Goal: Task Accomplishment & Management: Complete application form

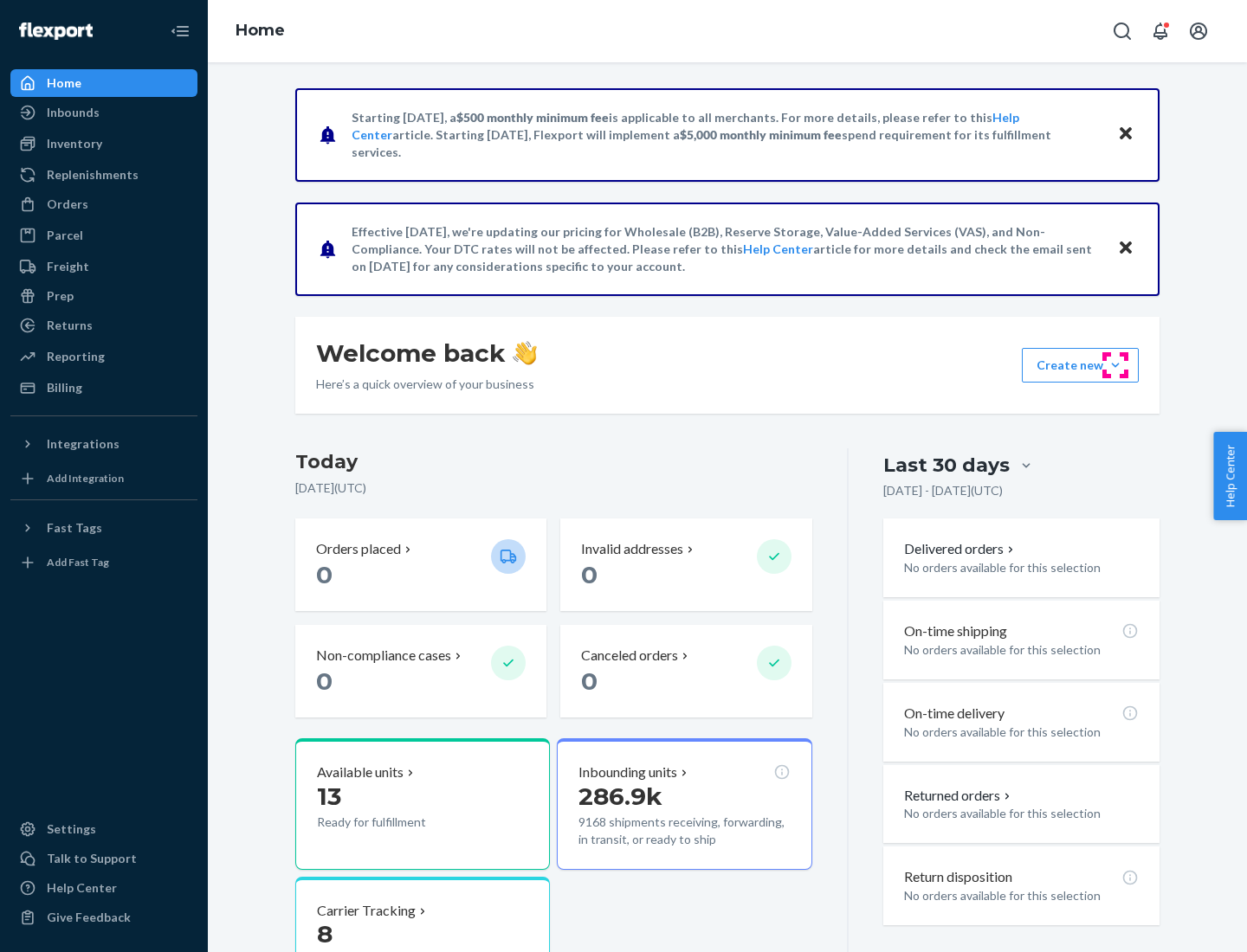
click at [1116, 365] on button "Create new Create new inbound Create new order Create new product" at bounding box center [1080, 365] width 117 height 35
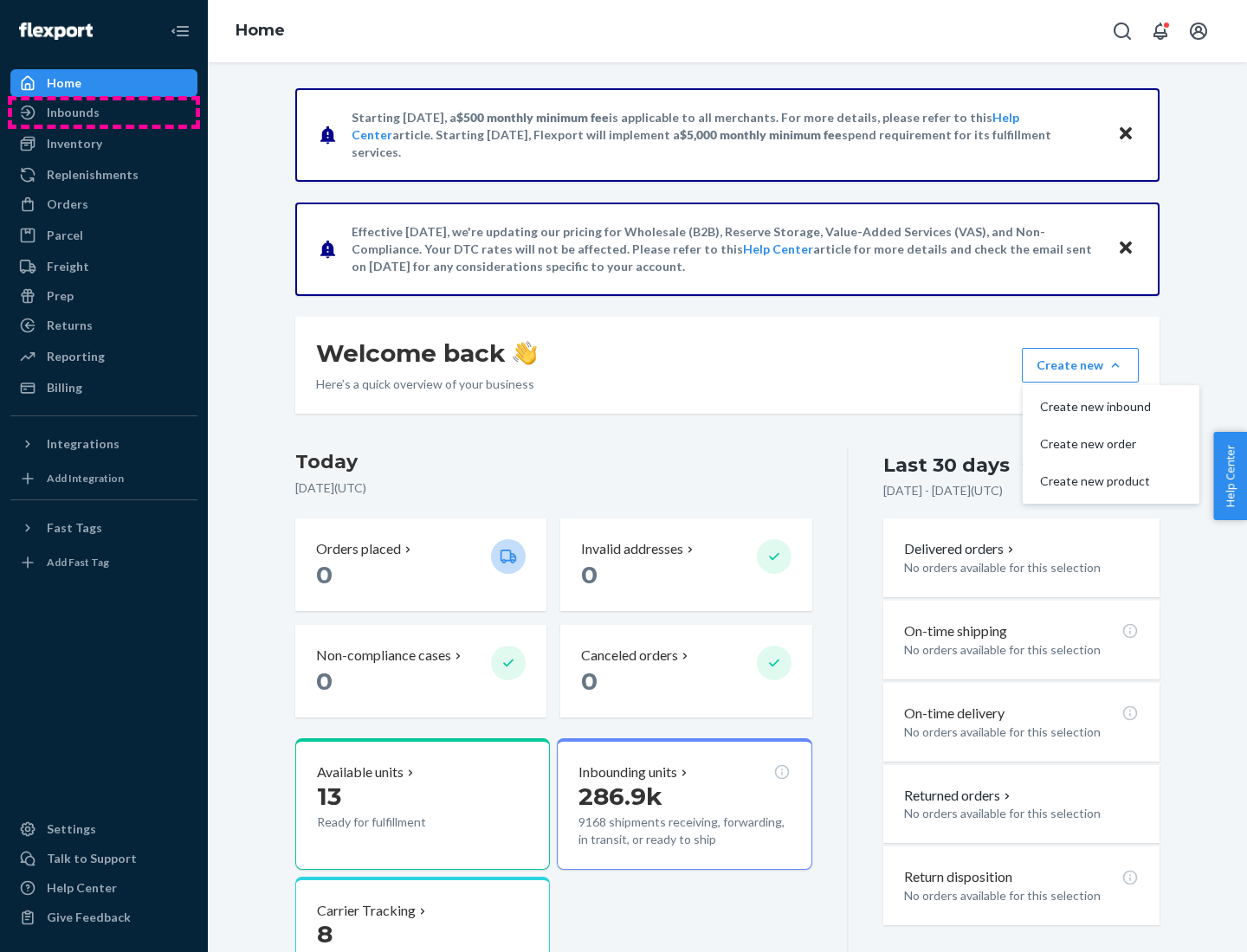
click at [104, 112] on div "Inbounds" at bounding box center [104, 112] width 184 height 24
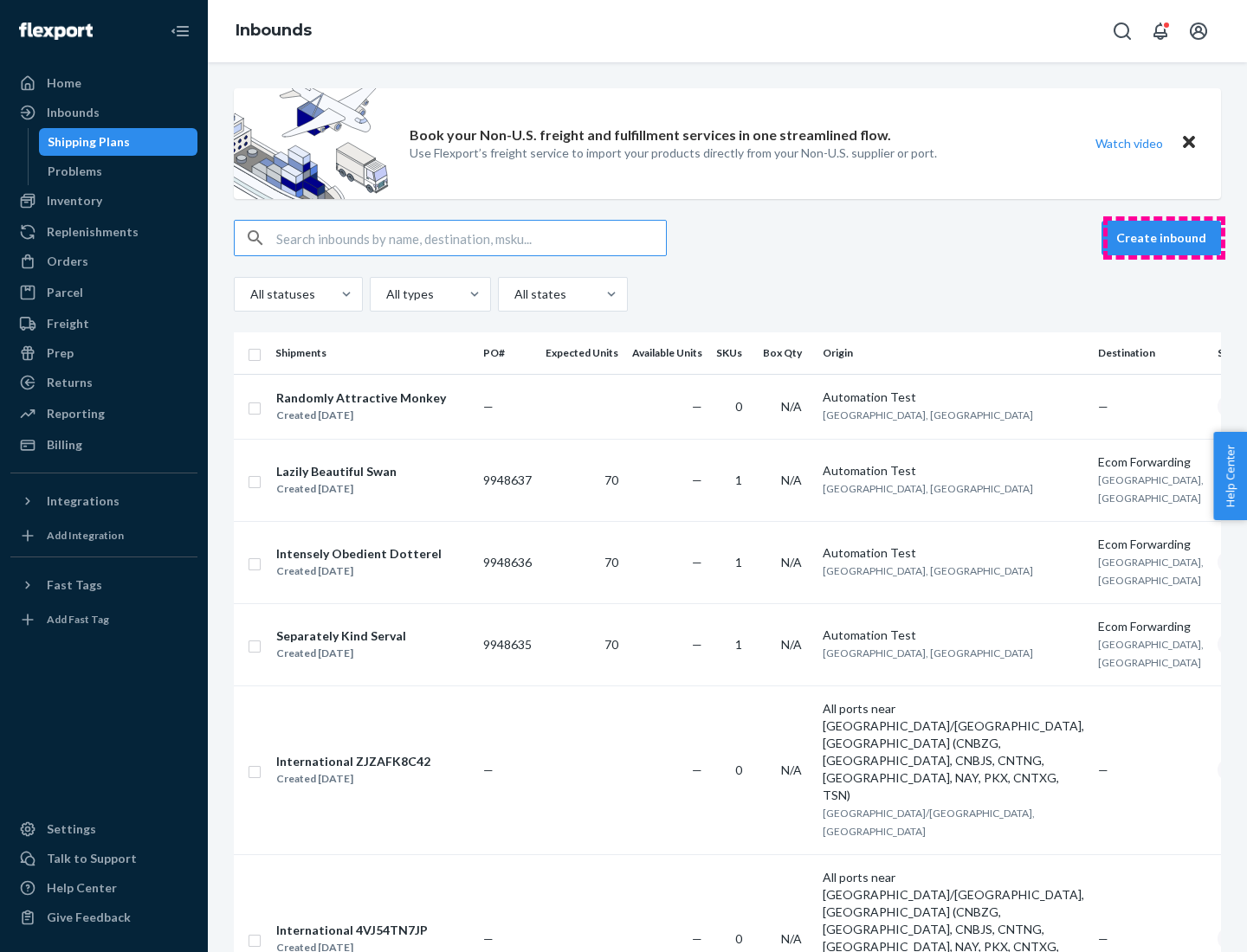
click at [1164, 238] on button "Create inbound" at bounding box center [1161, 237] width 120 height 35
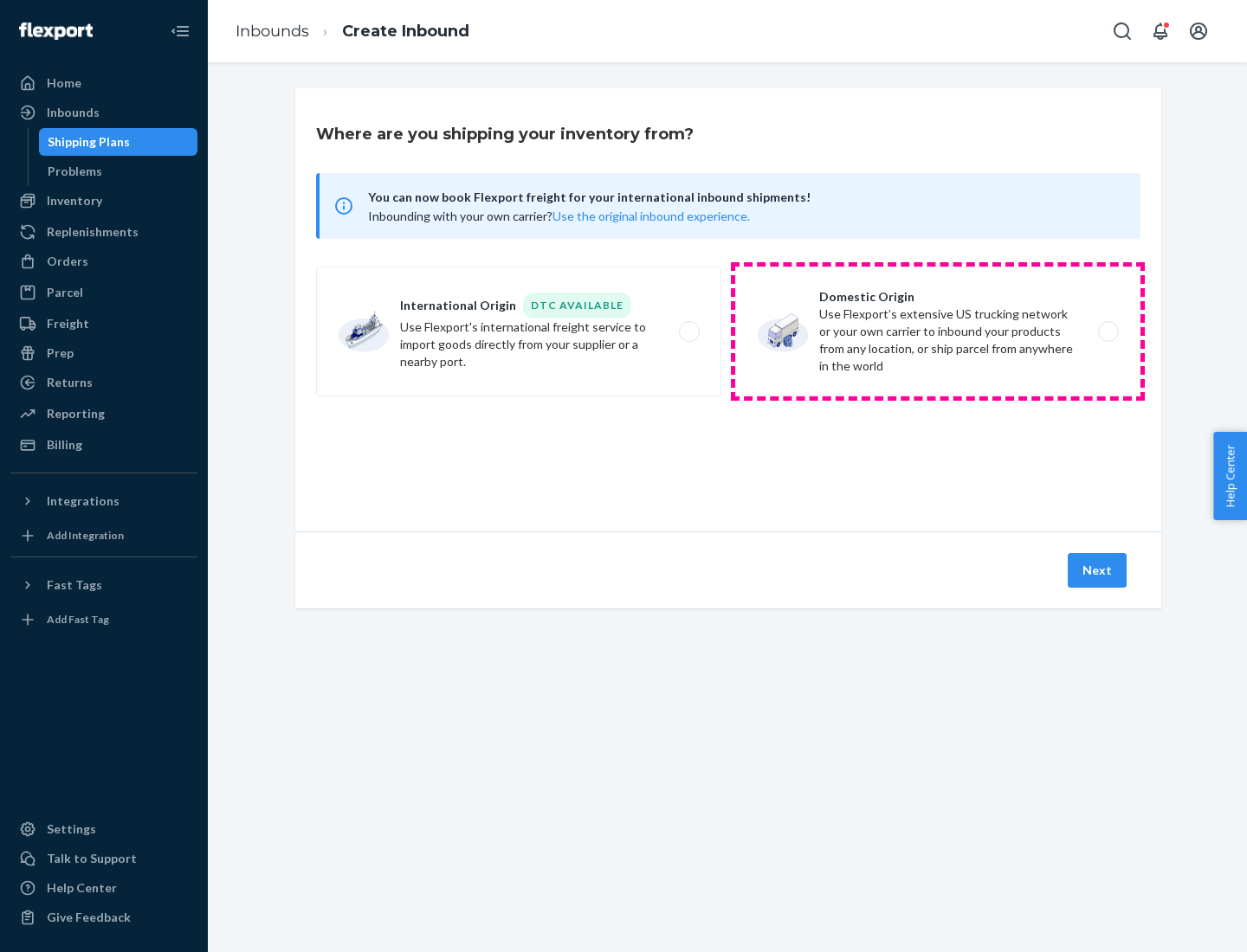
click at [938, 332] on label "Domestic Origin Use Flexport’s extensive US trucking network or your own carrie…" at bounding box center [938, 332] width 405 height 130
click at [1108, 332] on input "Domestic Origin Use Flexport’s extensive US trucking network or your own carrie…" at bounding box center [1113, 332] width 12 height 12
radio input "true"
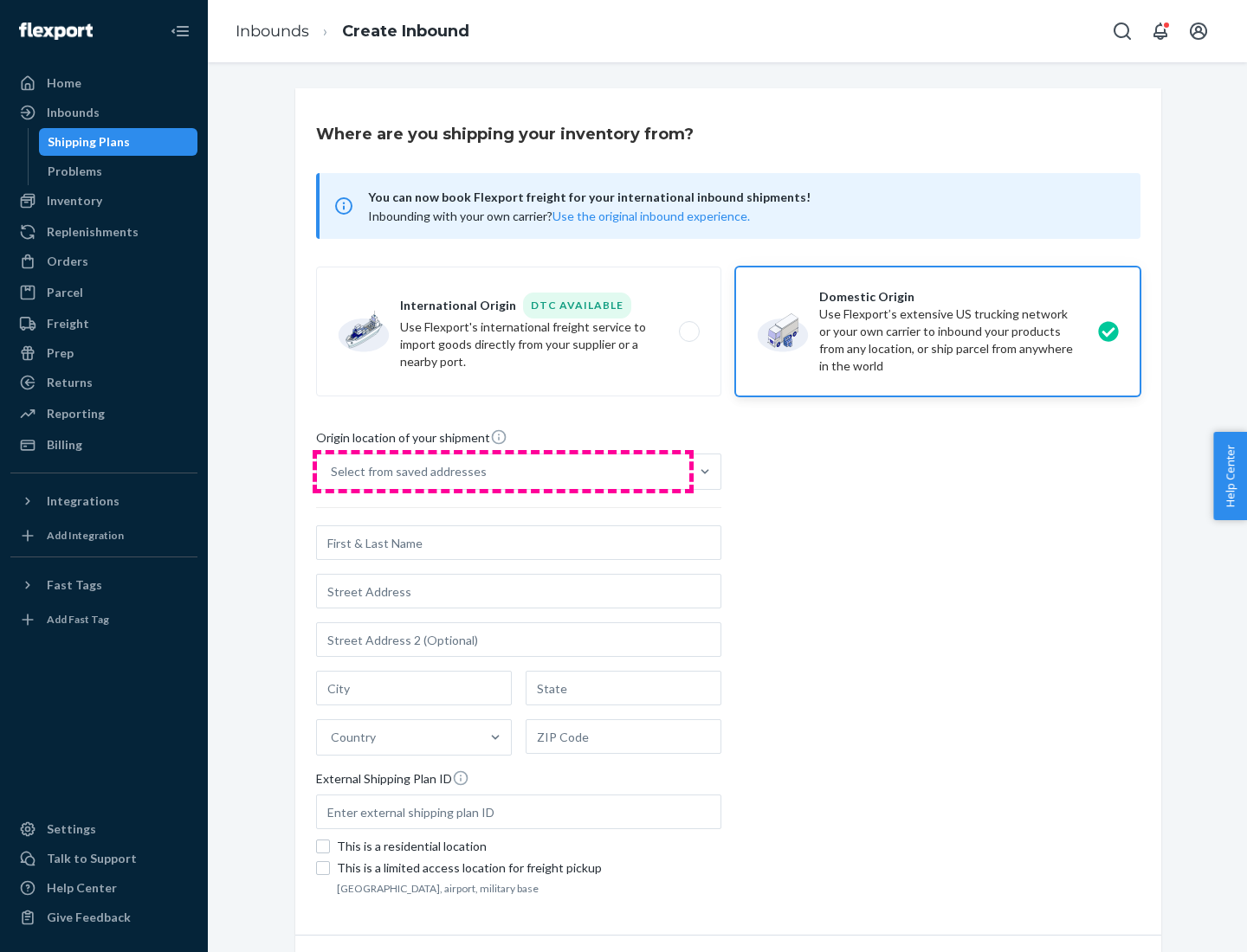
click at [503, 472] on div "Select from saved addresses" at bounding box center [503, 471] width 372 height 35
click at [333, 472] on input "Select from saved addresses" at bounding box center [332, 471] width 2 height 17
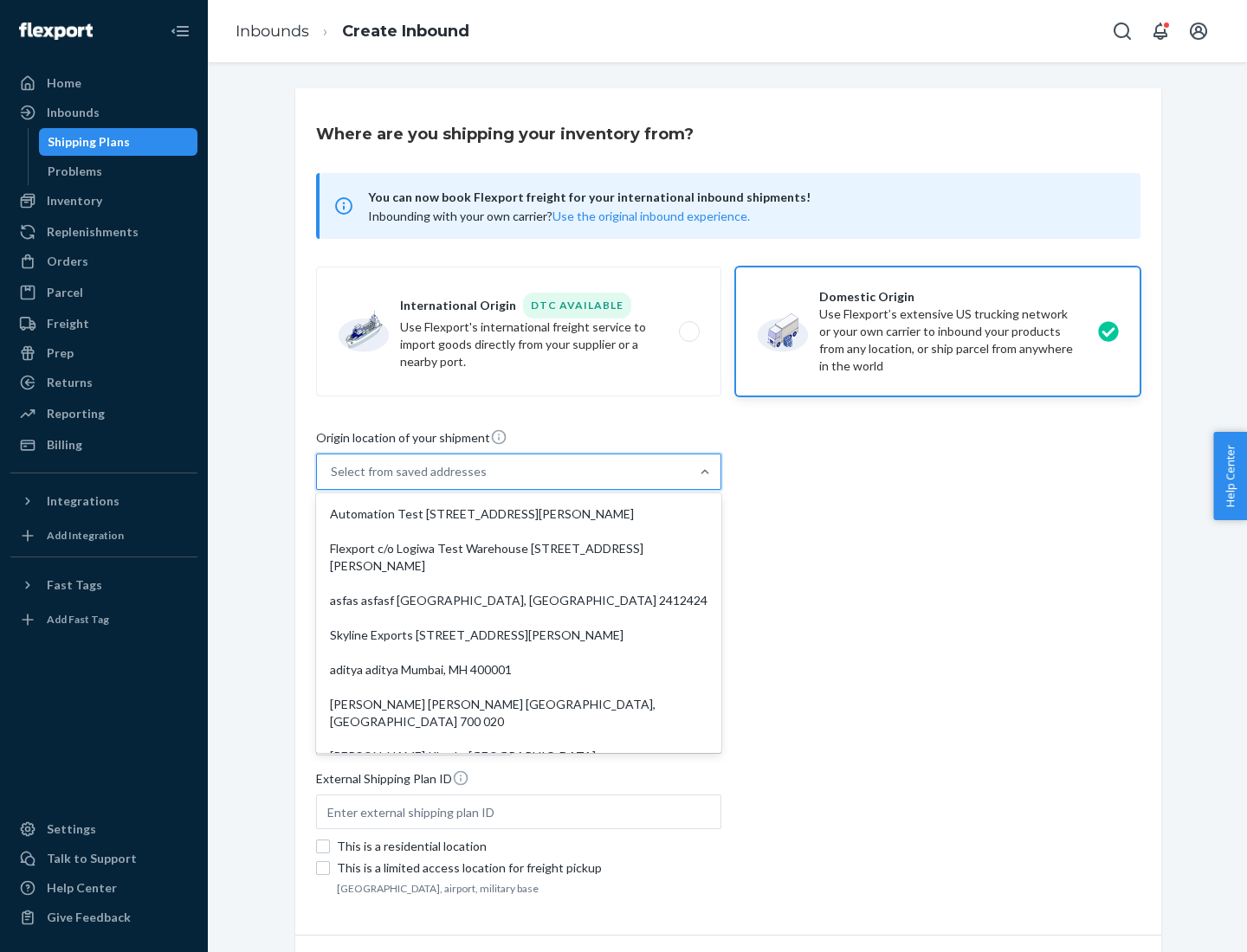
scroll to position [7, 0]
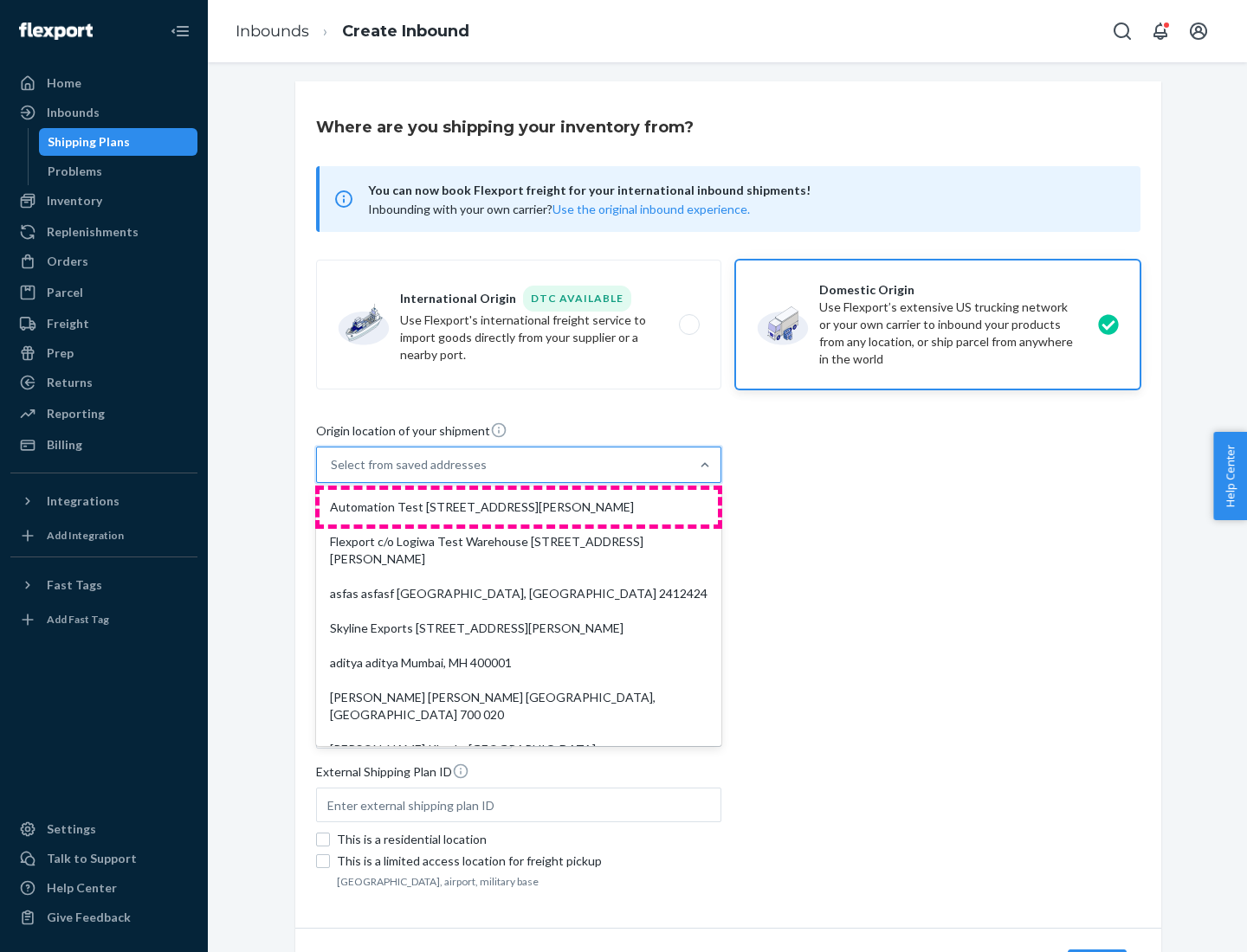
click at [519, 507] on div "Automation Test [STREET_ADDRESS][PERSON_NAME]" at bounding box center [519, 507] width 398 height 35
click at [333, 474] on input "option Automation Test [STREET_ADDRESS][PERSON_NAME]. 9 results available. Use …" at bounding box center [332, 464] width 2 height 17
type input "Automation Test"
type input "9th Floor"
type input "[GEOGRAPHIC_DATA]"
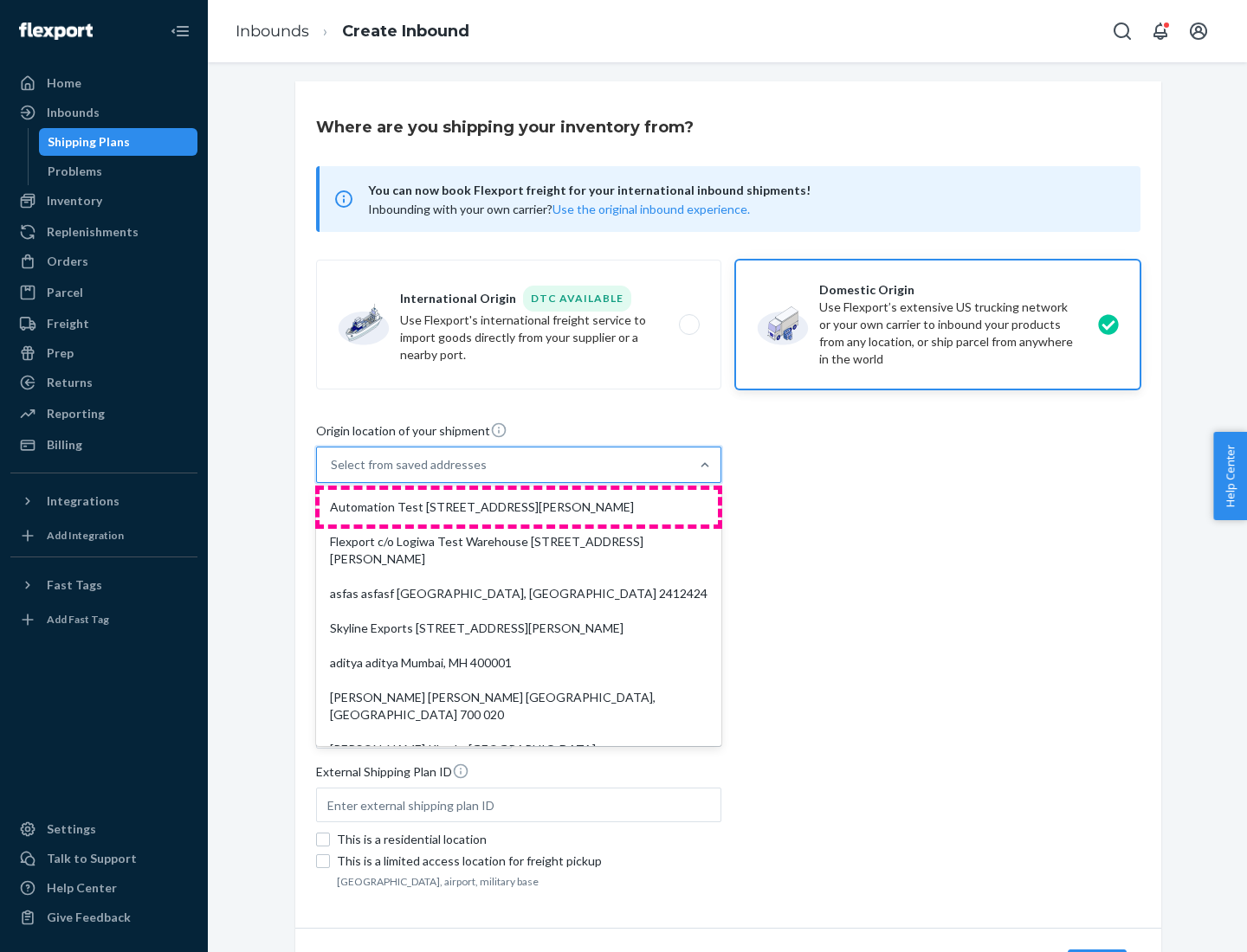
type input "CA"
type input "94104"
type input "[STREET_ADDRESS][PERSON_NAME]"
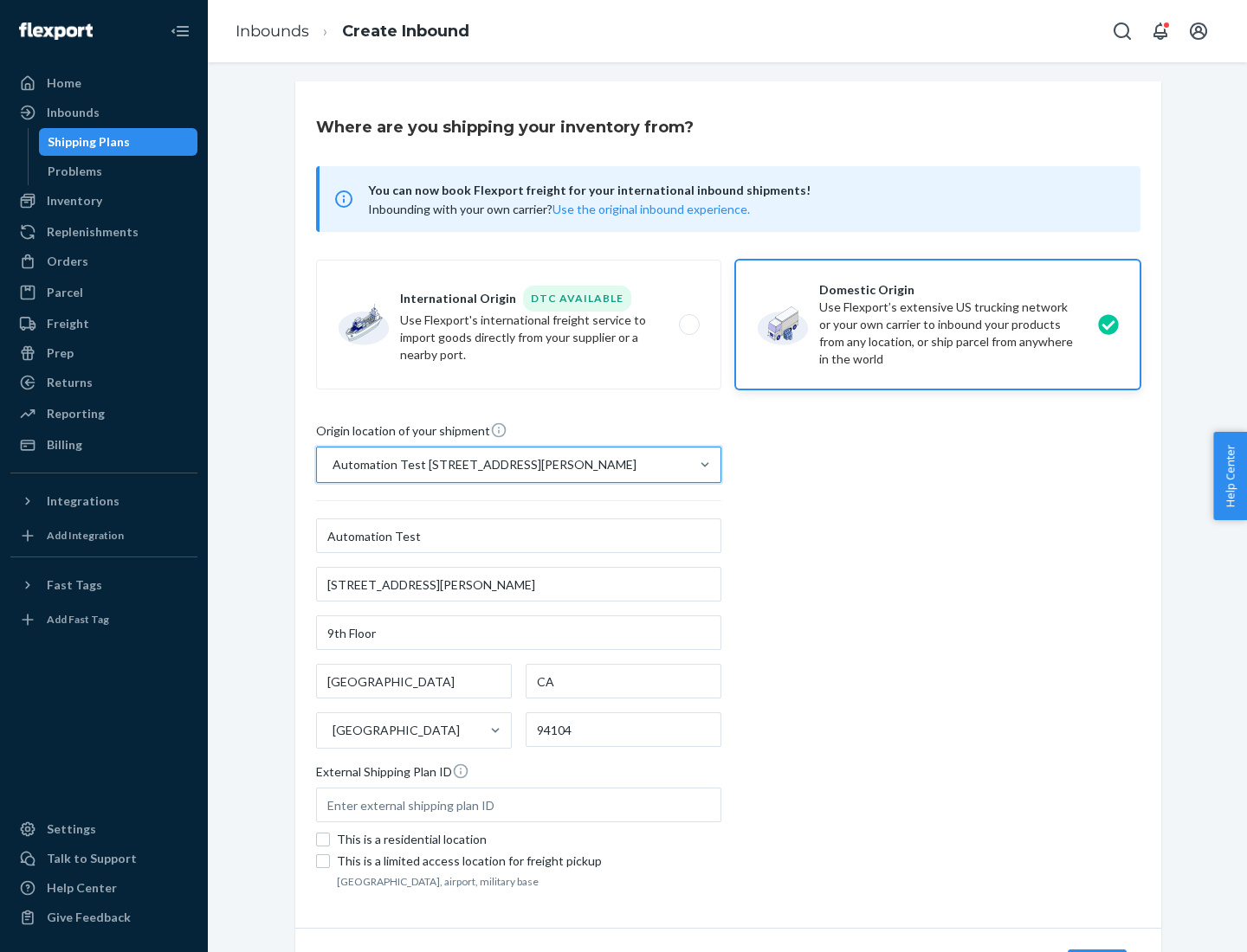
scroll to position [102, 0]
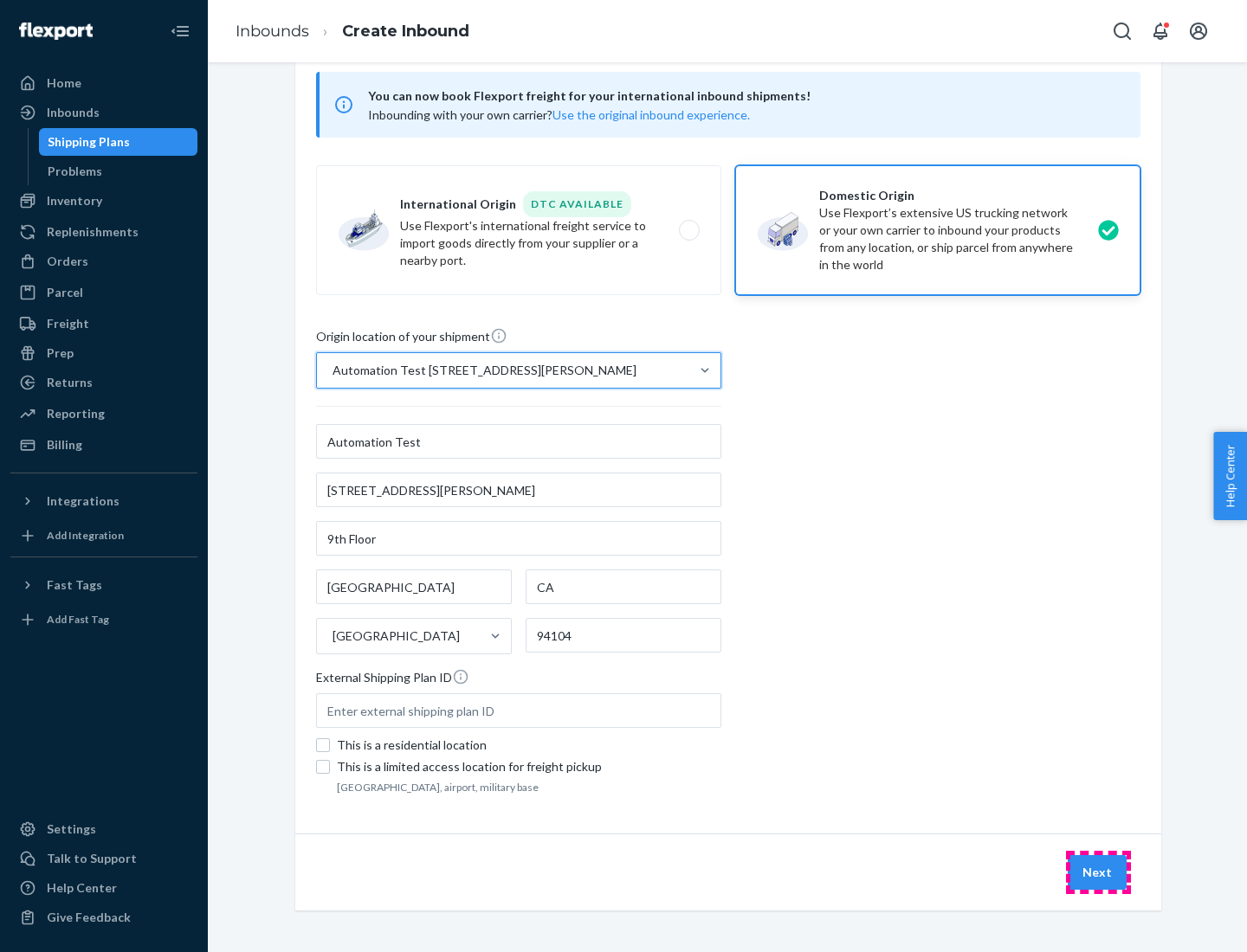
click at [1098, 873] on button "Next" at bounding box center [1097, 872] width 59 height 35
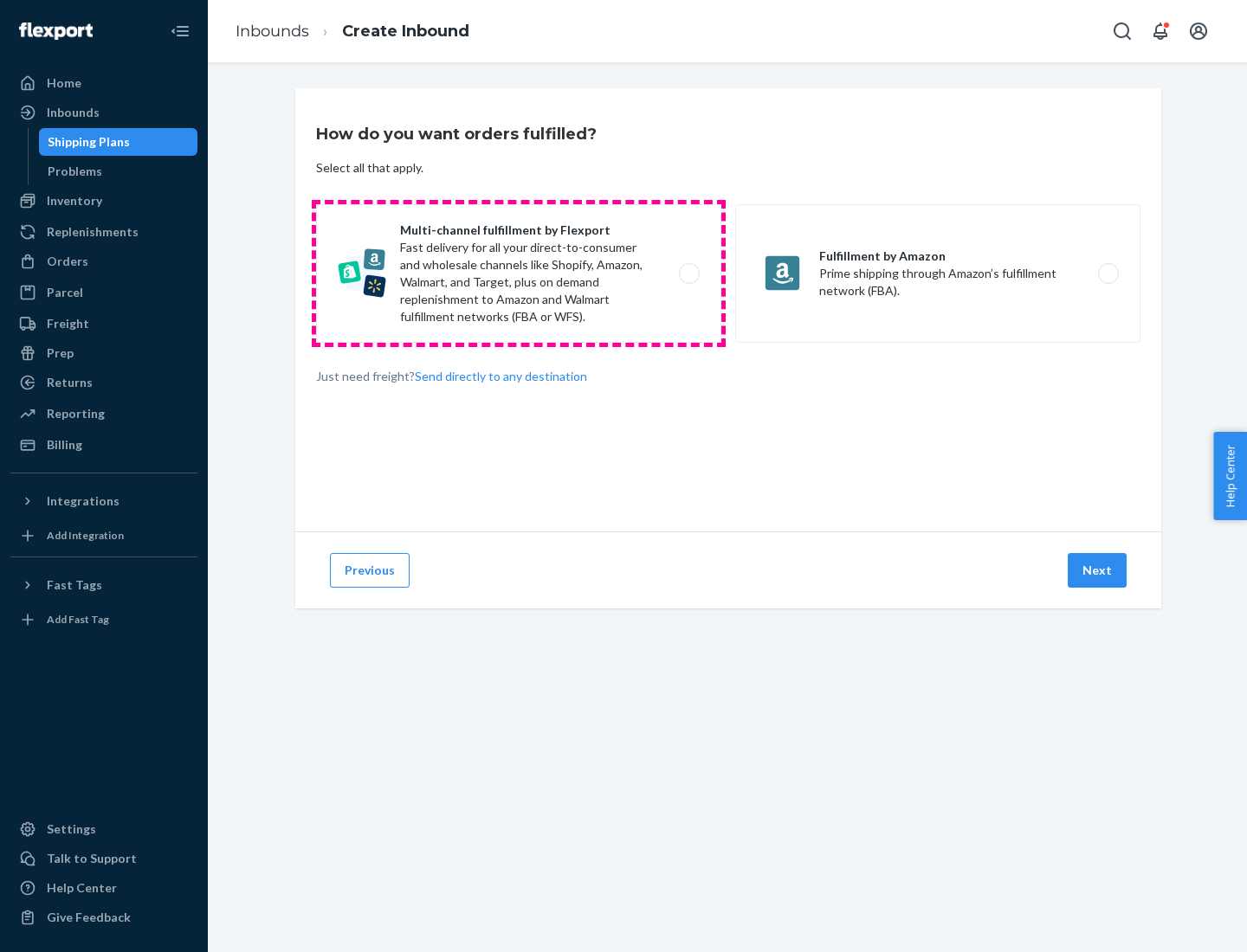
click at [519, 274] on label "Multi-channel fulfillment by Flexport Fast delivery for all your direct-to-cons…" at bounding box center [519, 273] width 405 height 138
click at [688, 274] on input "Multi-channel fulfillment by Flexport Fast delivery for all your direct-to-cons…" at bounding box center [694, 274] width 12 height 12
radio input "true"
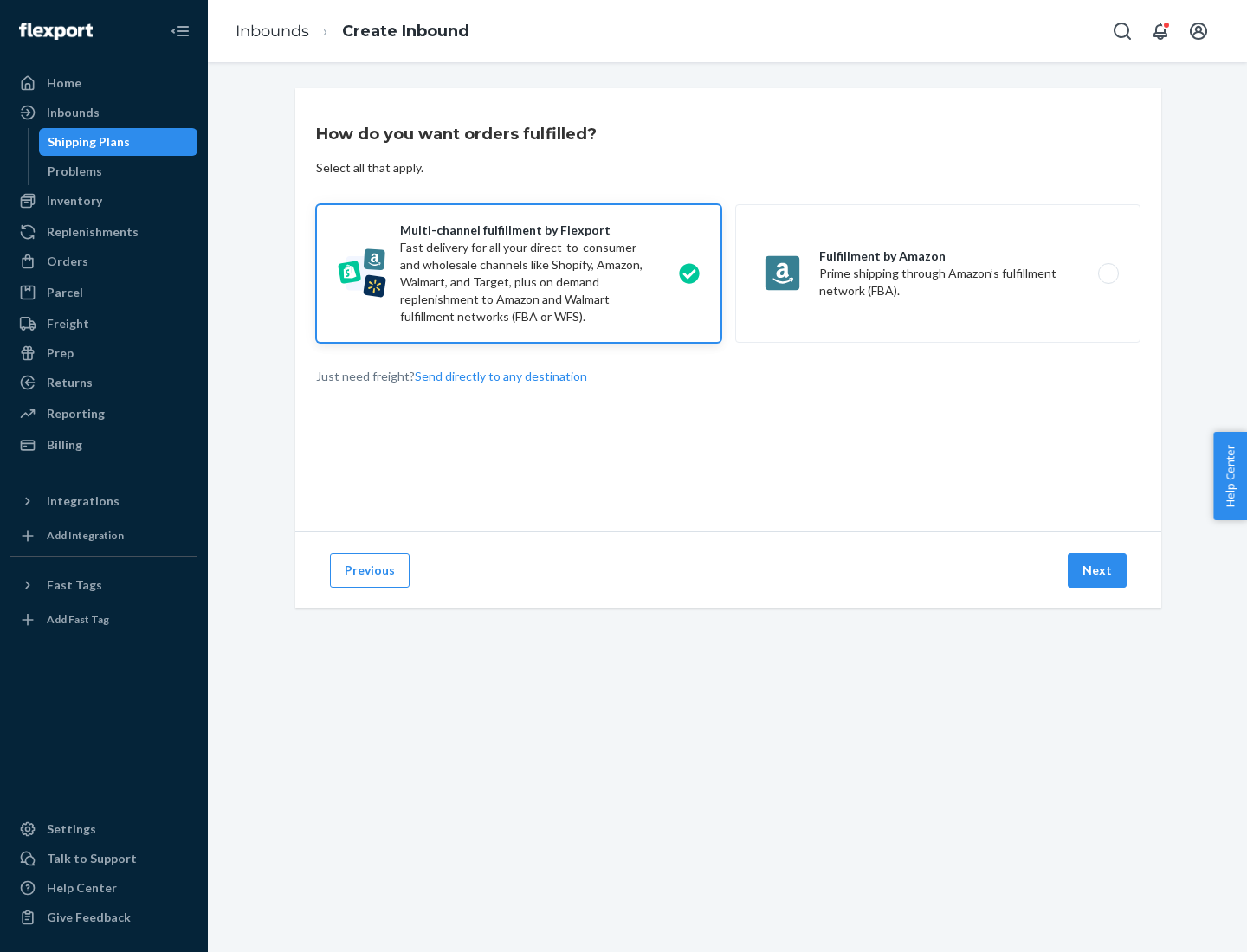
click at [1098, 570] on button "Next" at bounding box center [1097, 570] width 59 height 35
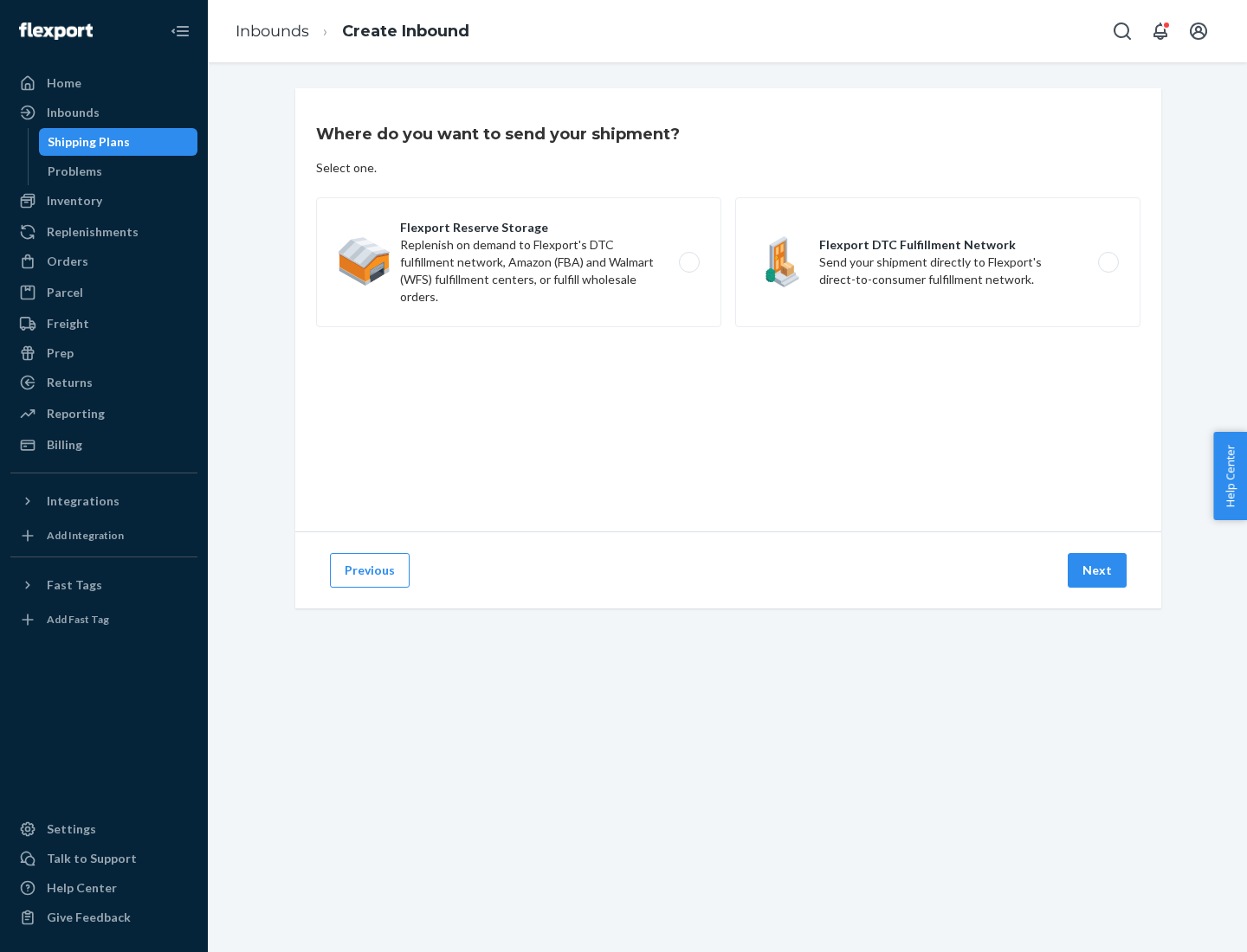
click at [938, 262] on label "Flexport DTC Fulfillment Network Send your shipment directly to Flexport's dire…" at bounding box center [938, 262] width 405 height 130
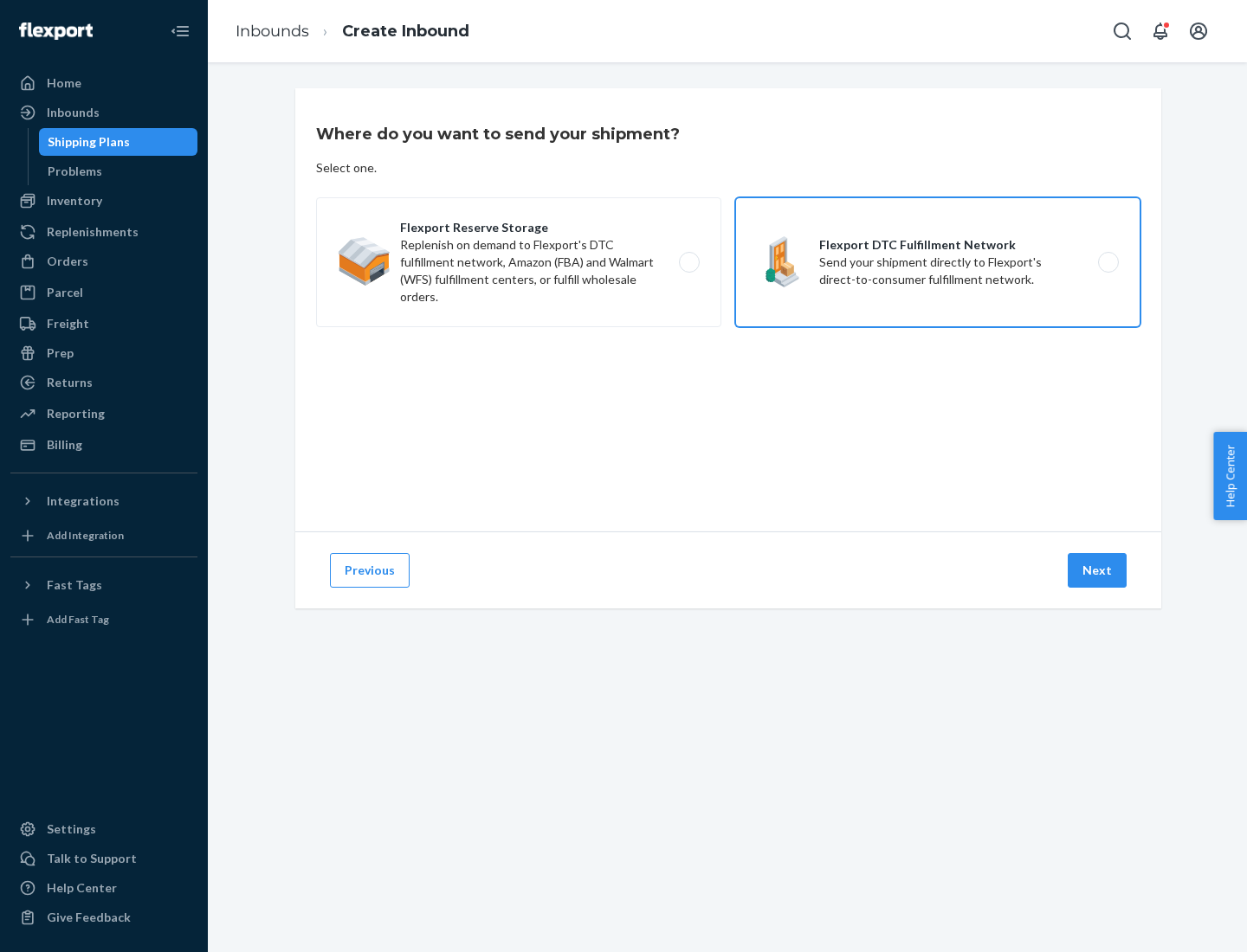
click at [1108, 262] on input "Flexport DTC Fulfillment Network Send your shipment directly to Flexport's dire…" at bounding box center [1113, 262] width 12 height 12
radio input "true"
click at [1098, 570] on button "Next" at bounding box center [1097, 570] width 59 height 35
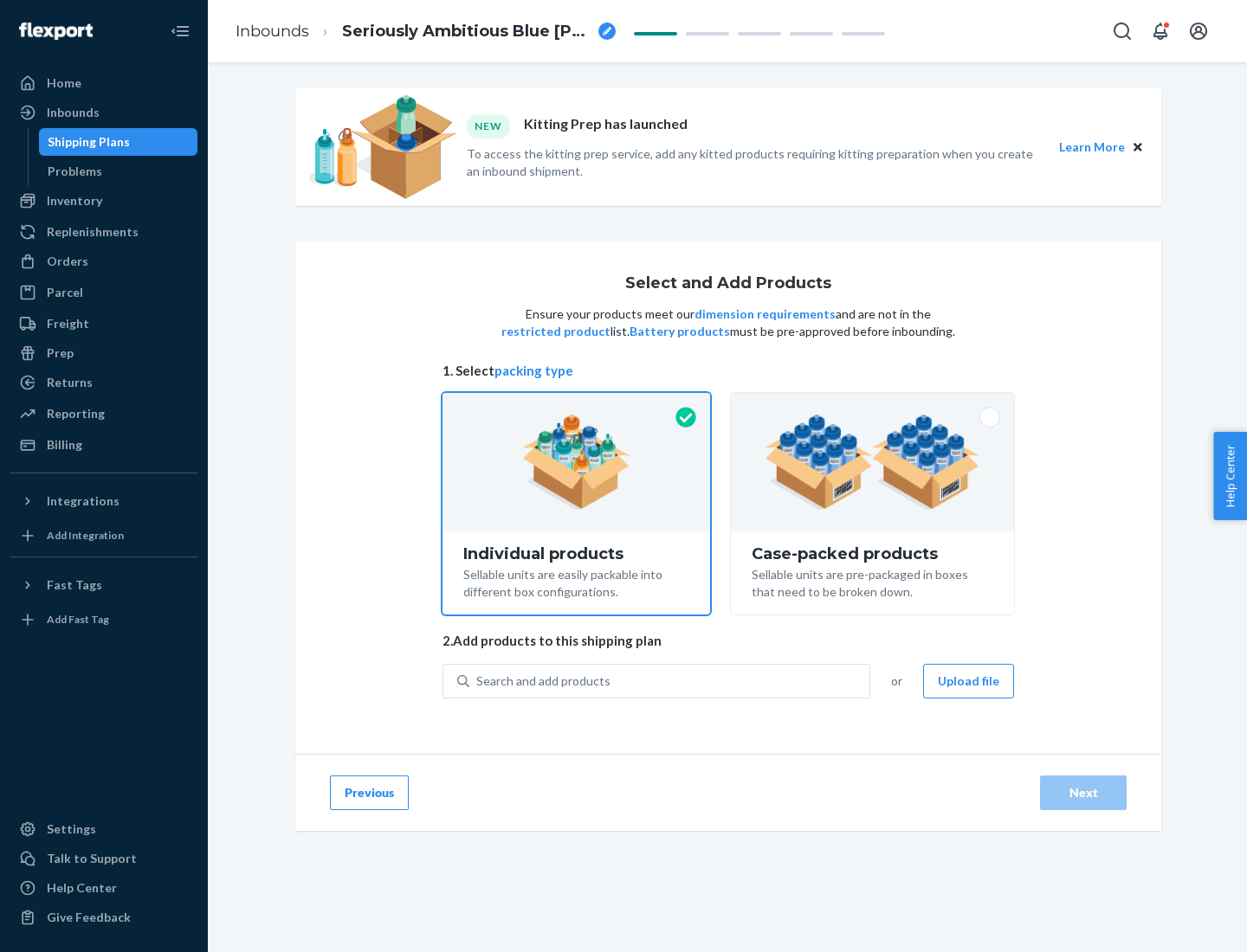
click at [873, 462] on img at bounding box center [873, 462] width 216 height 95
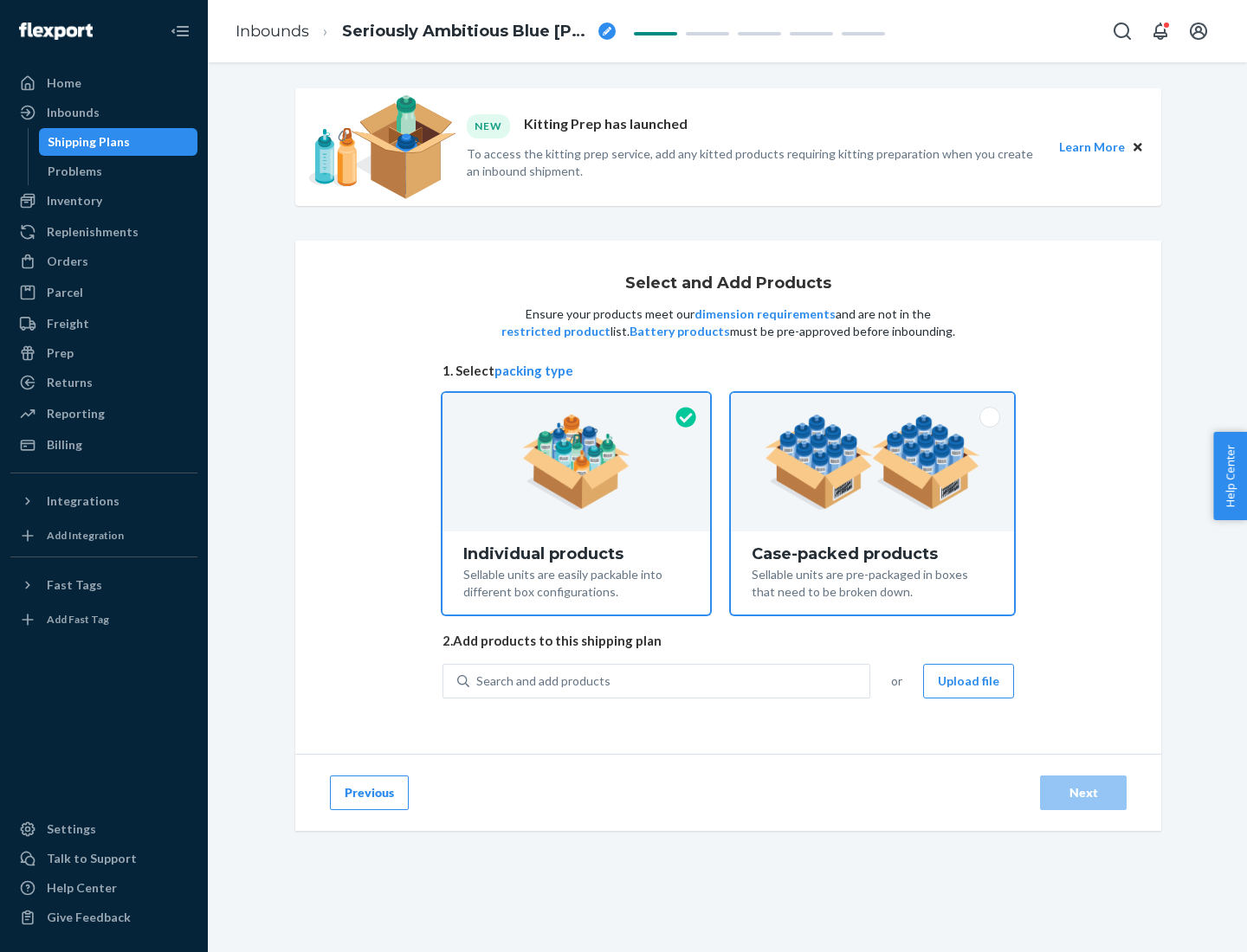
click at [873, 404] on input "Case-packed products Sellable units are pre-packaged in boxes that need to be b…" at bounding box center [872, 398] width 12 height 12
radio input "true"
radio input "false"
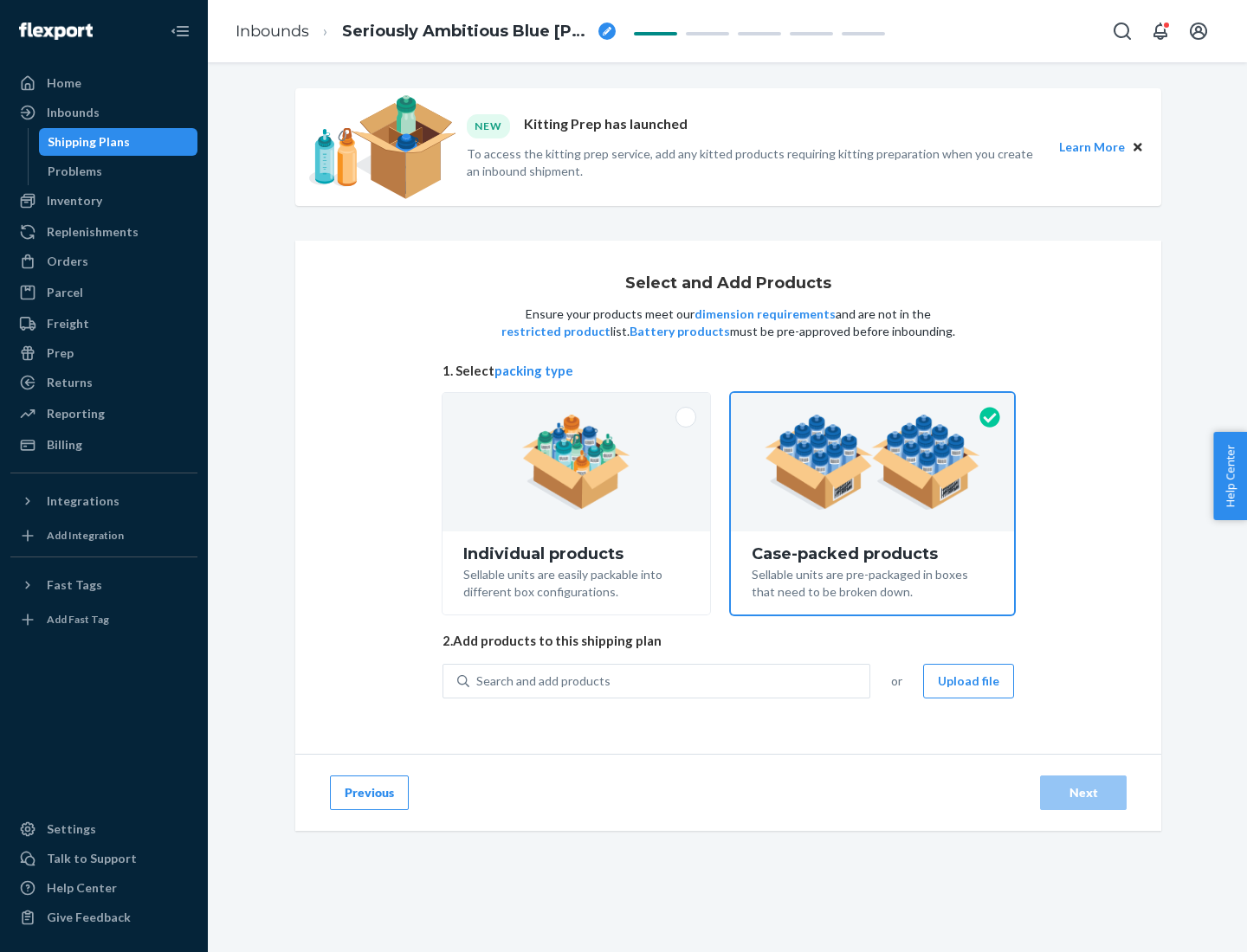
click at [670, 681] on div "Search and add products" at bounding box center [669, 681] width 400 height 31
click at [478, 681] on input "Search and add products" at bounding box center [478, 681] width 2 height 17
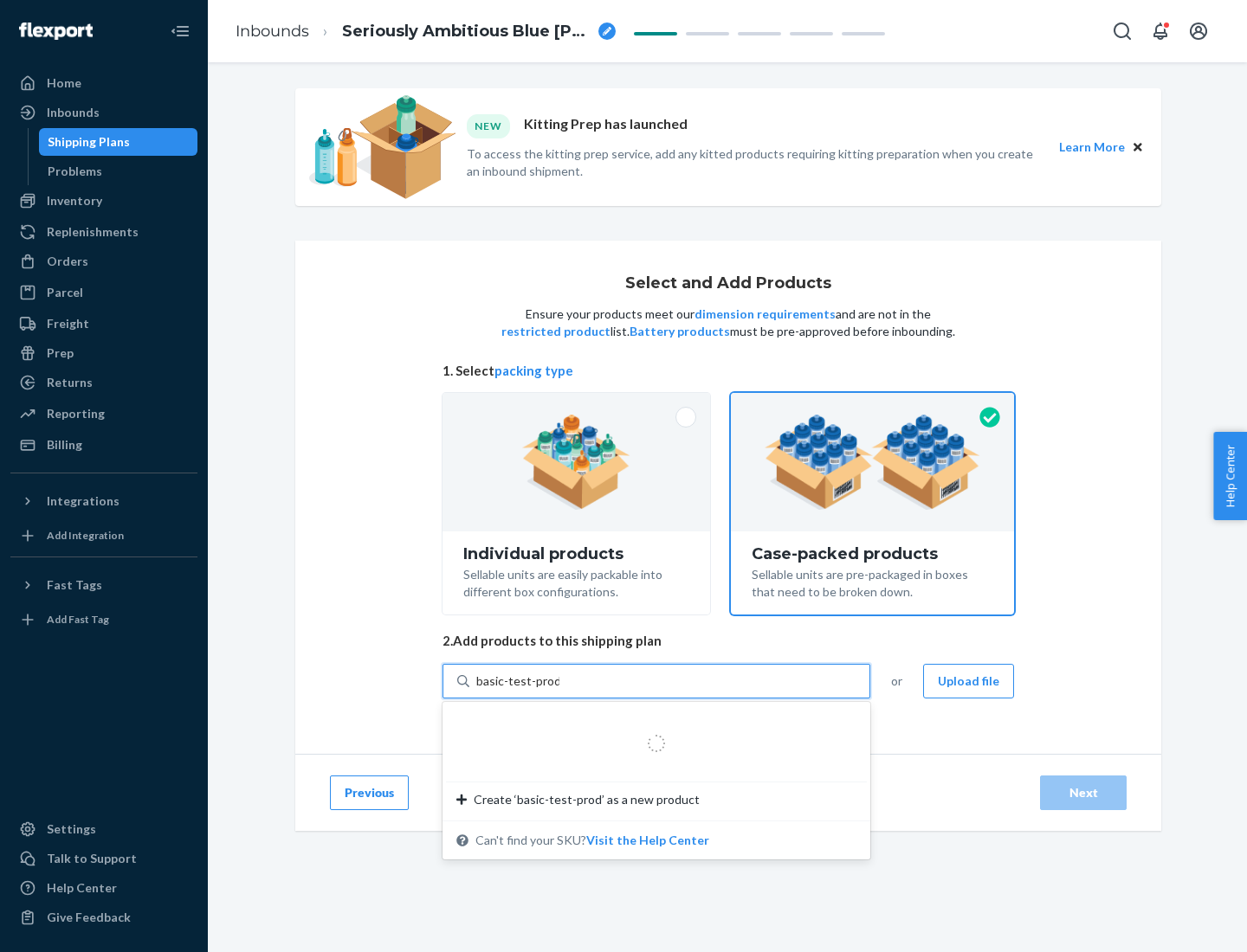
type input "basic-test-product-1"
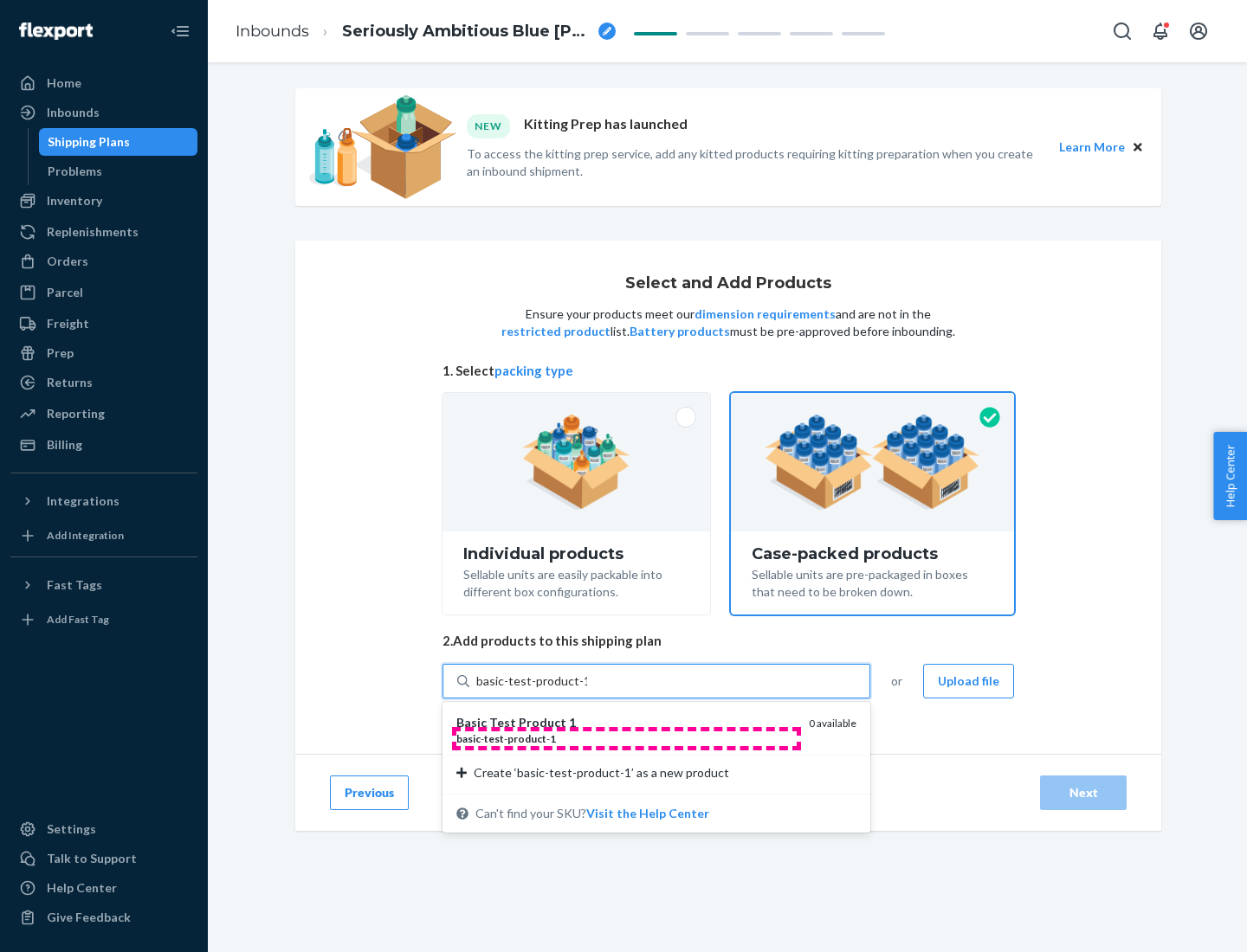
click at [626, 739] on div "basic - test - product - 1" at bounding box center [625, 739] width 338 height 14
click at [587, 690] on input "basic-test-product-1" at bounding box center [532, 681] width 111 height 17
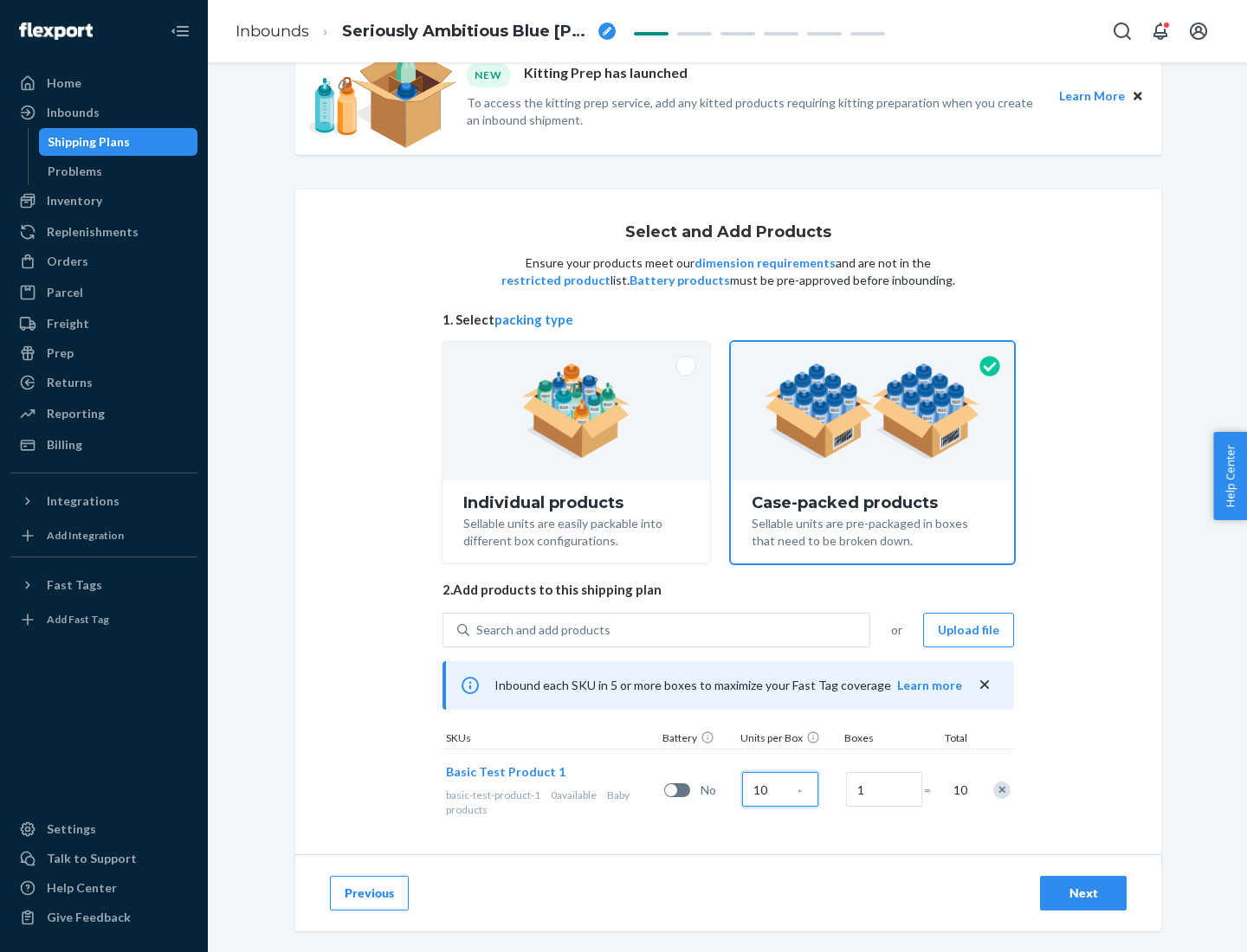
scroll to position [62, 0]
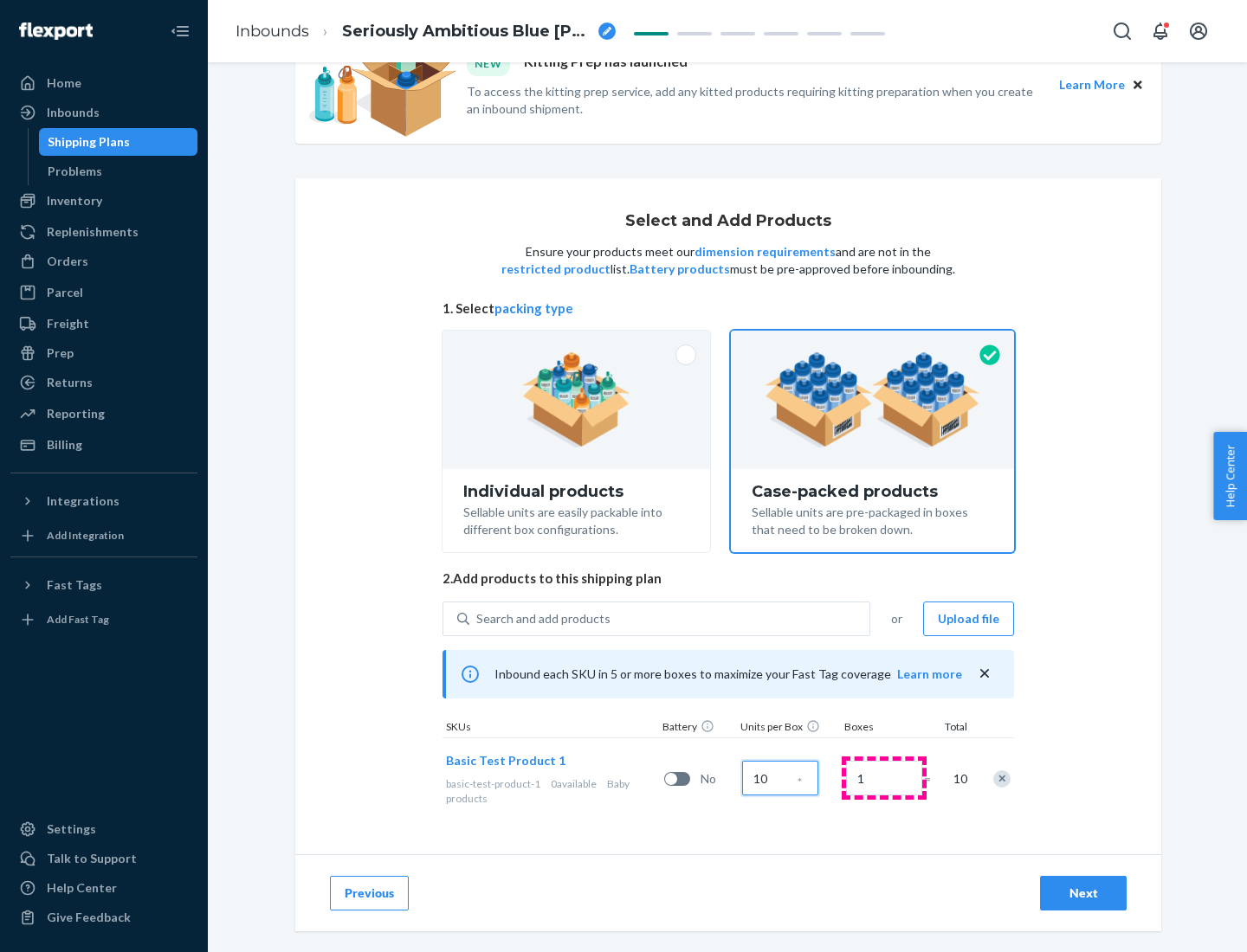
type input "10"
type input "7"
click at [1084, 893] on div "Next" at bounding box center [1084, 892] width 57 height 17
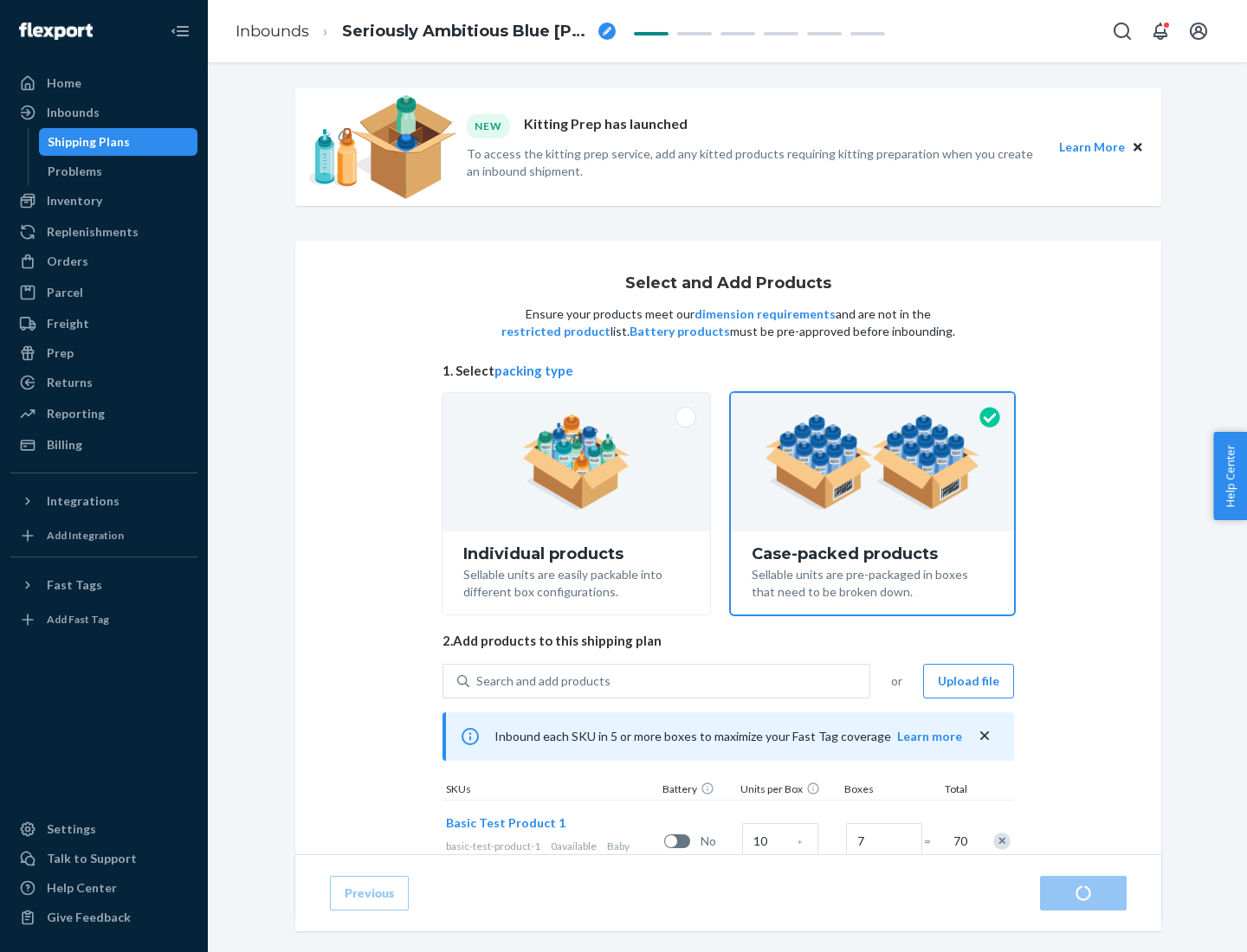
radio input "true"
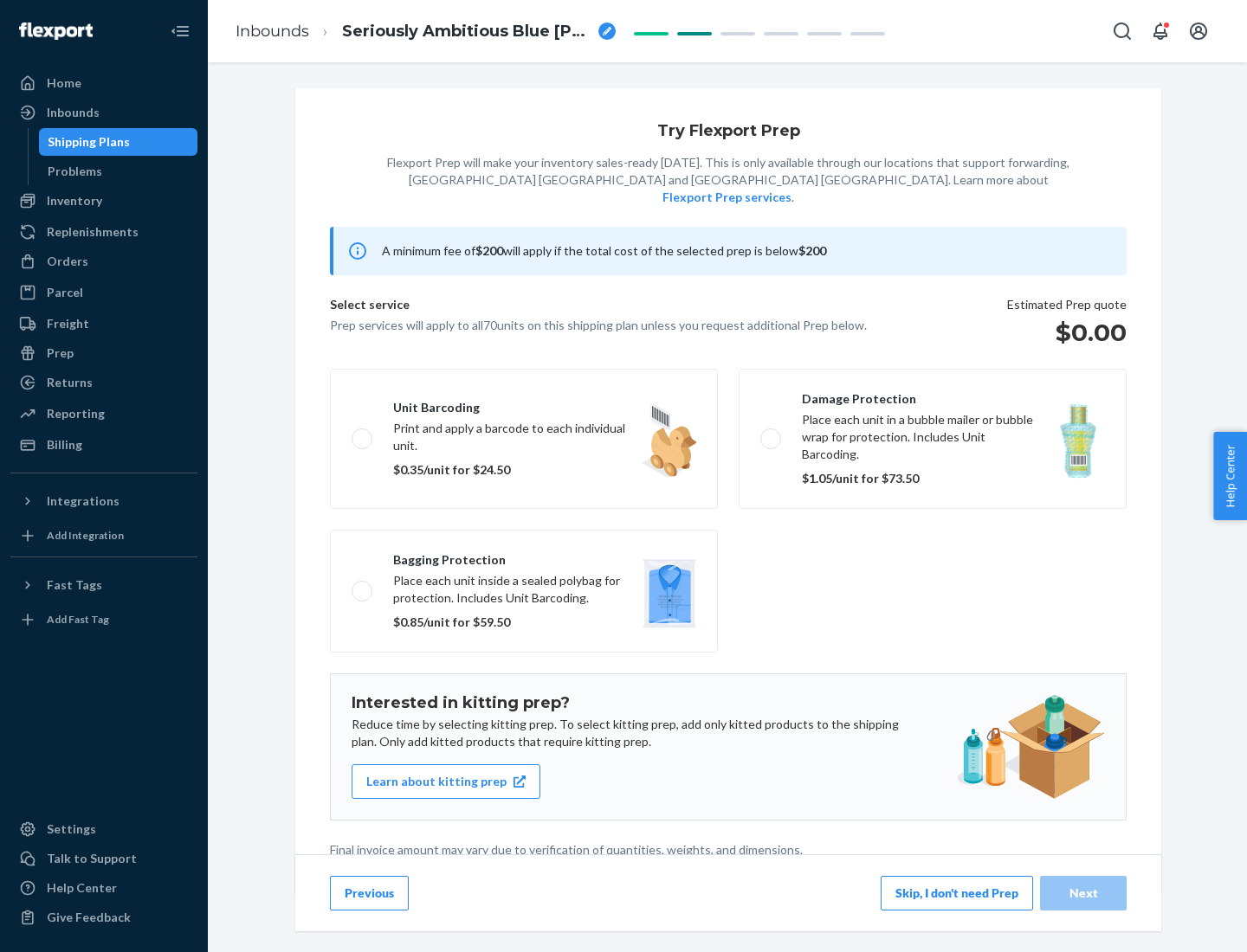
scroll to position [4, 0]
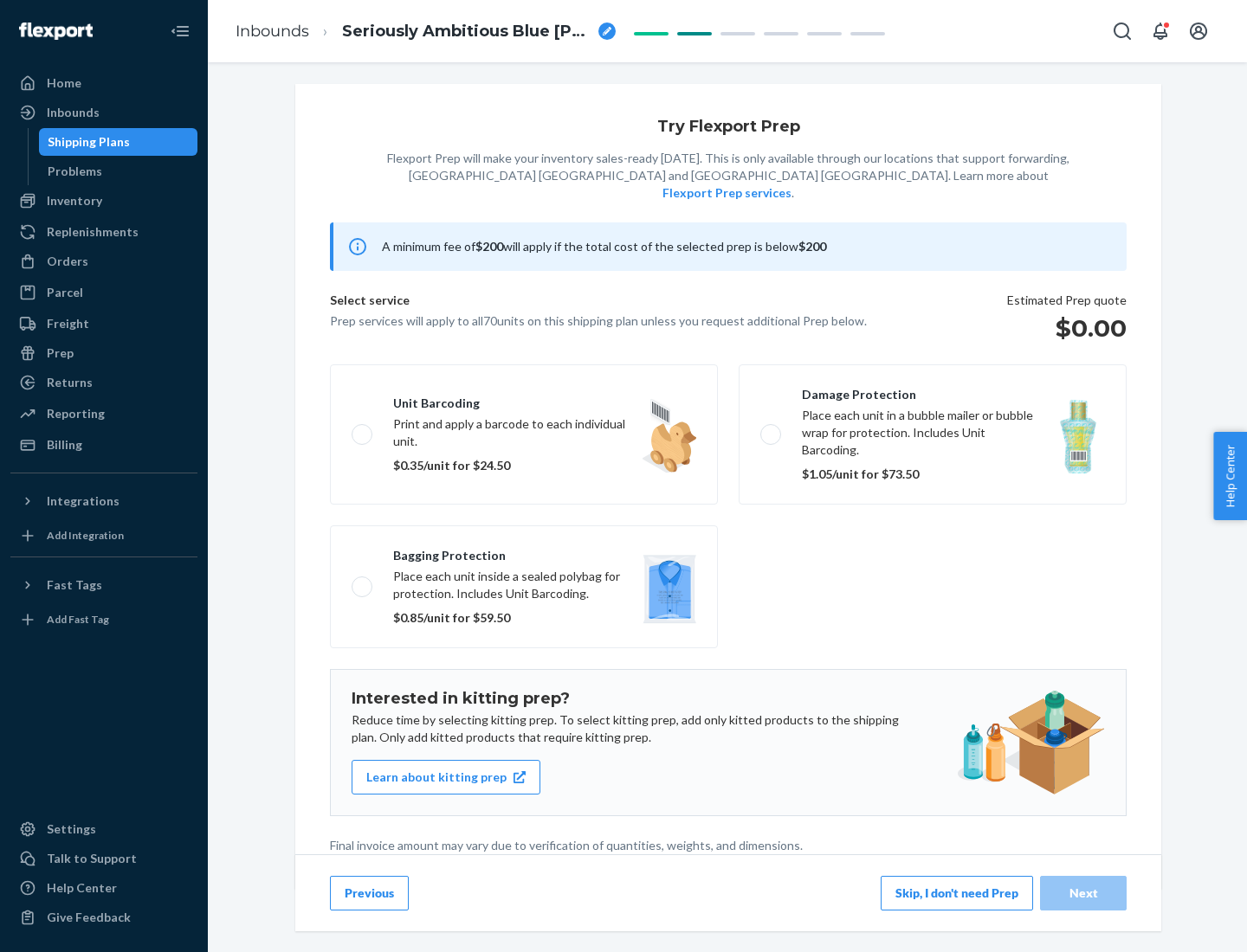
click at [957, 892] on button "Skip, I don't need Prep" at bounding box center [957, 893] width 153 height 35
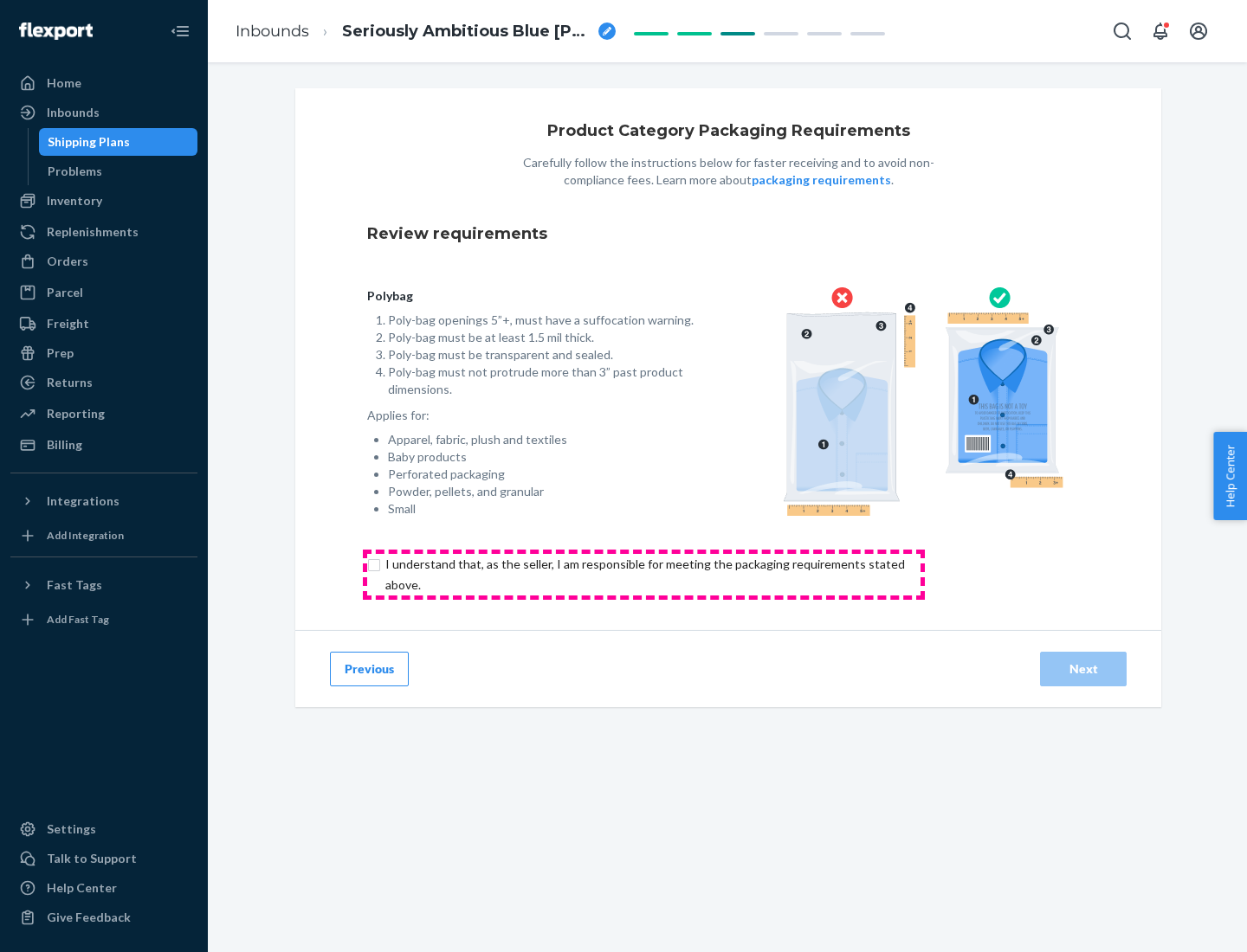
click at [644, 574] on input "checkbox" at bounding box center [654, 575] width 576 height 42
checkbox input "true"
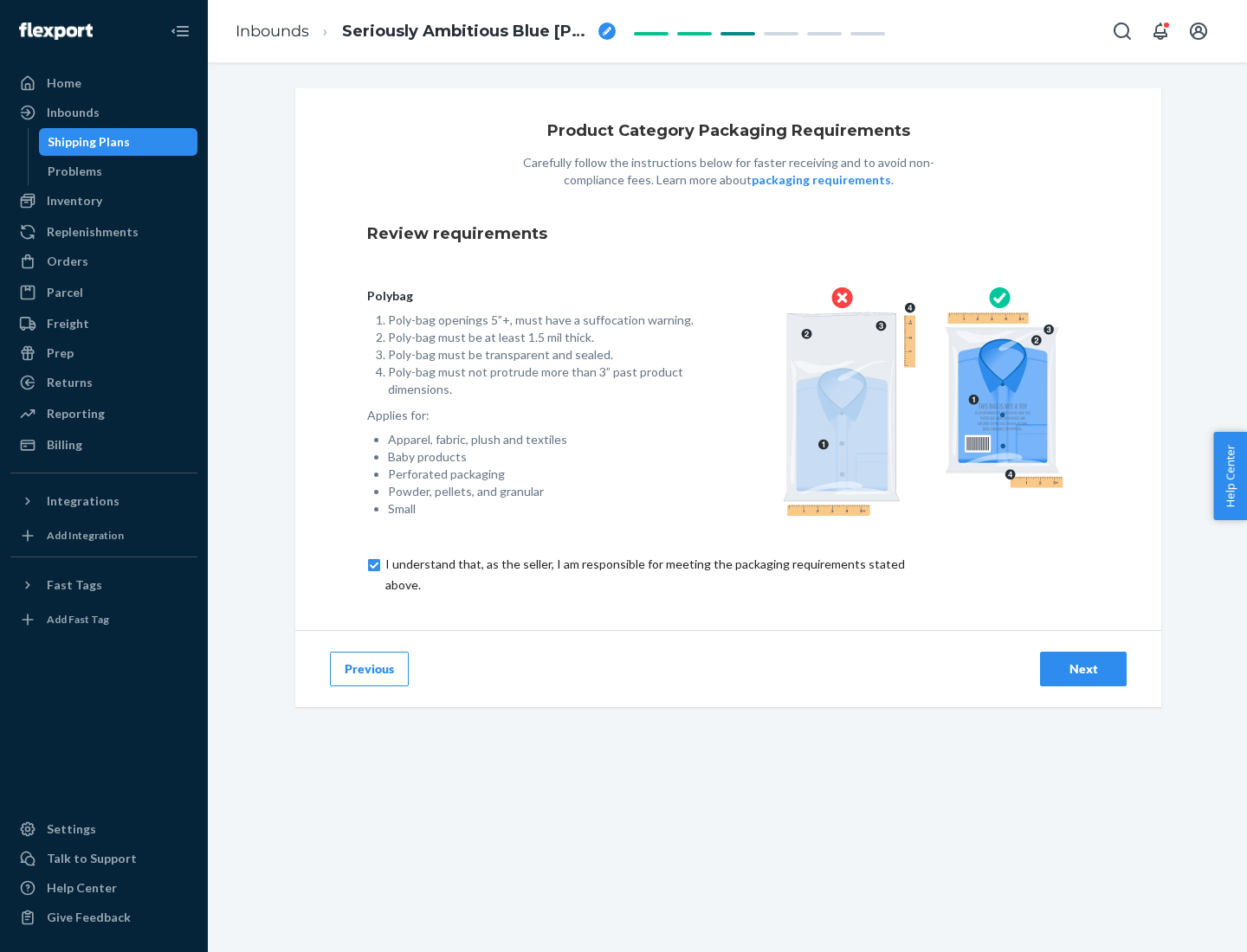
click at [1084, 668] on div "Next" at bounding box center [1084, 668] width 57 height 17
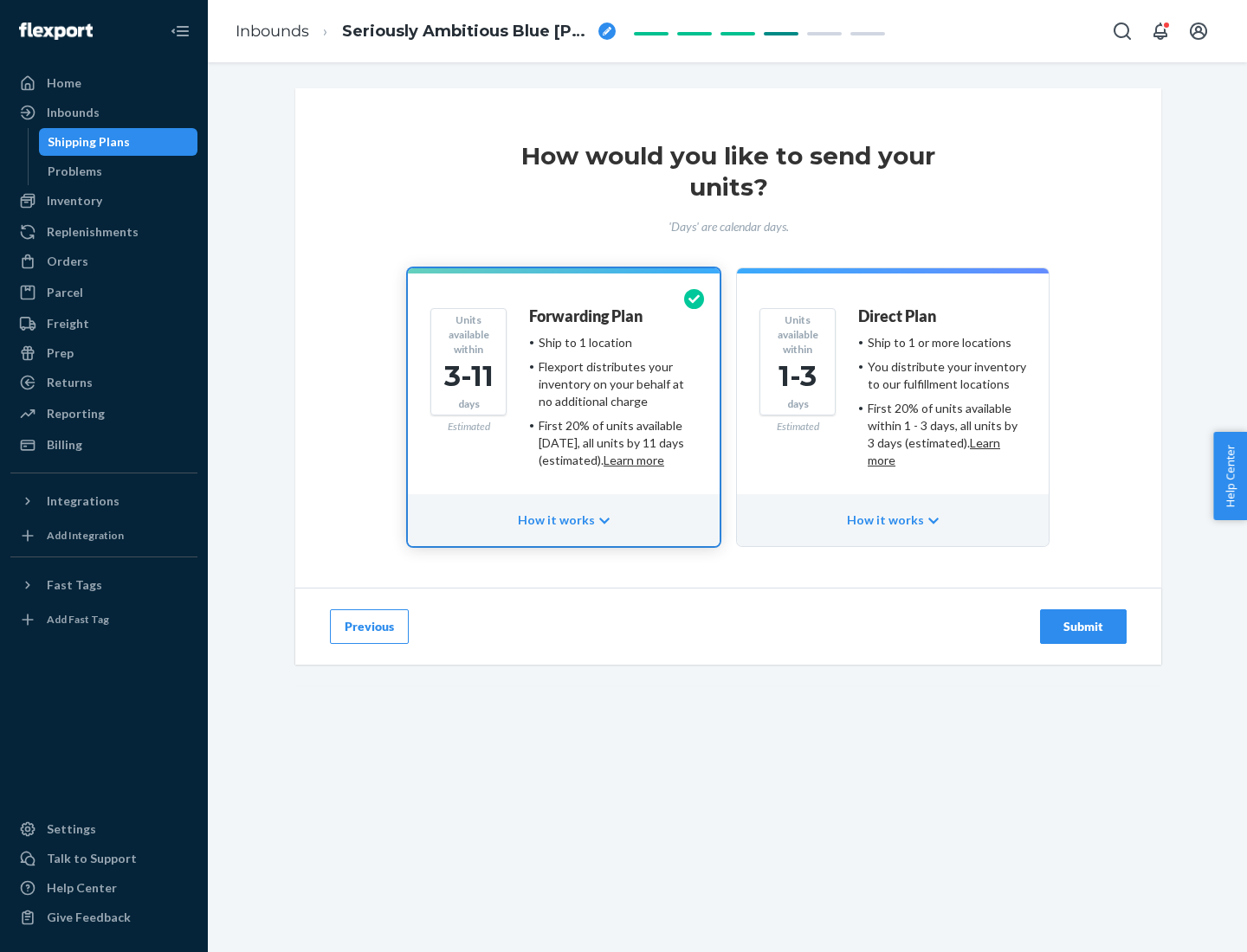
click at [893, 394] on ul "Ship to 1 or more locations You distribute your inventory to our fulfillment lo…" at bounding box center [942, 401] width 168 height 135
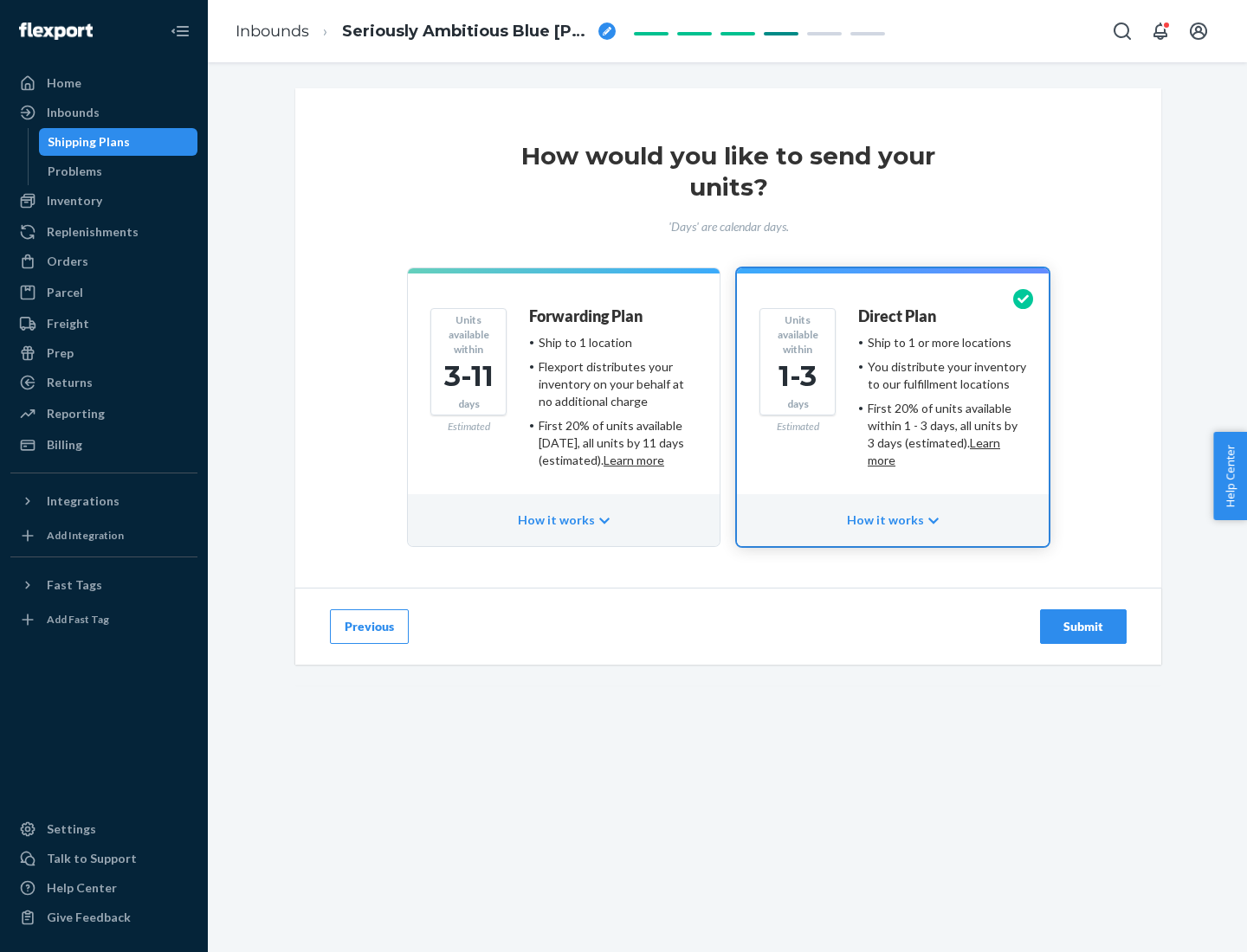
click at [1084, 626] on div "Submit" at bounding box center [1084, 626] width 57 height 17
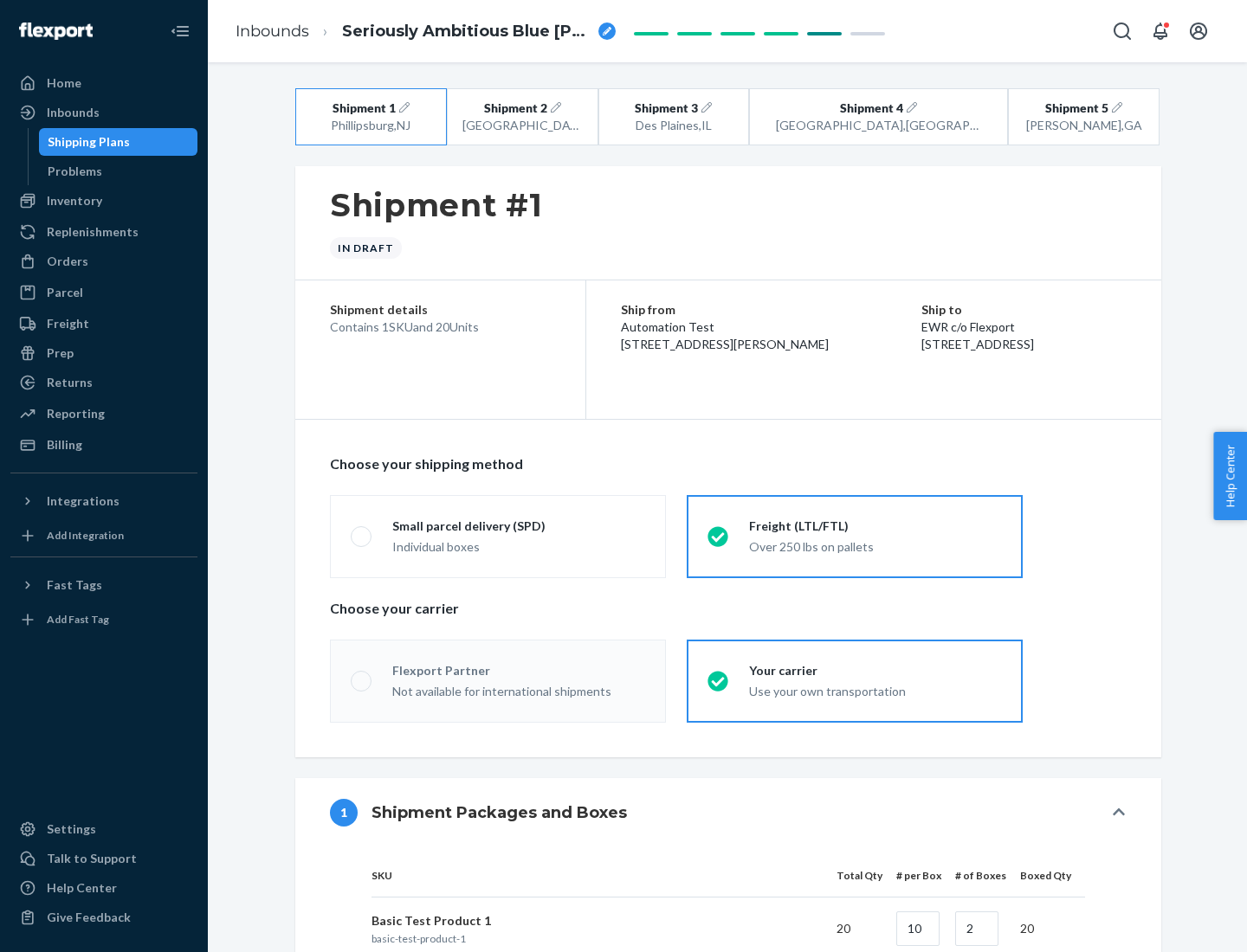
radio input "true"
radio input "false"
radio input "true"
radio input "false"
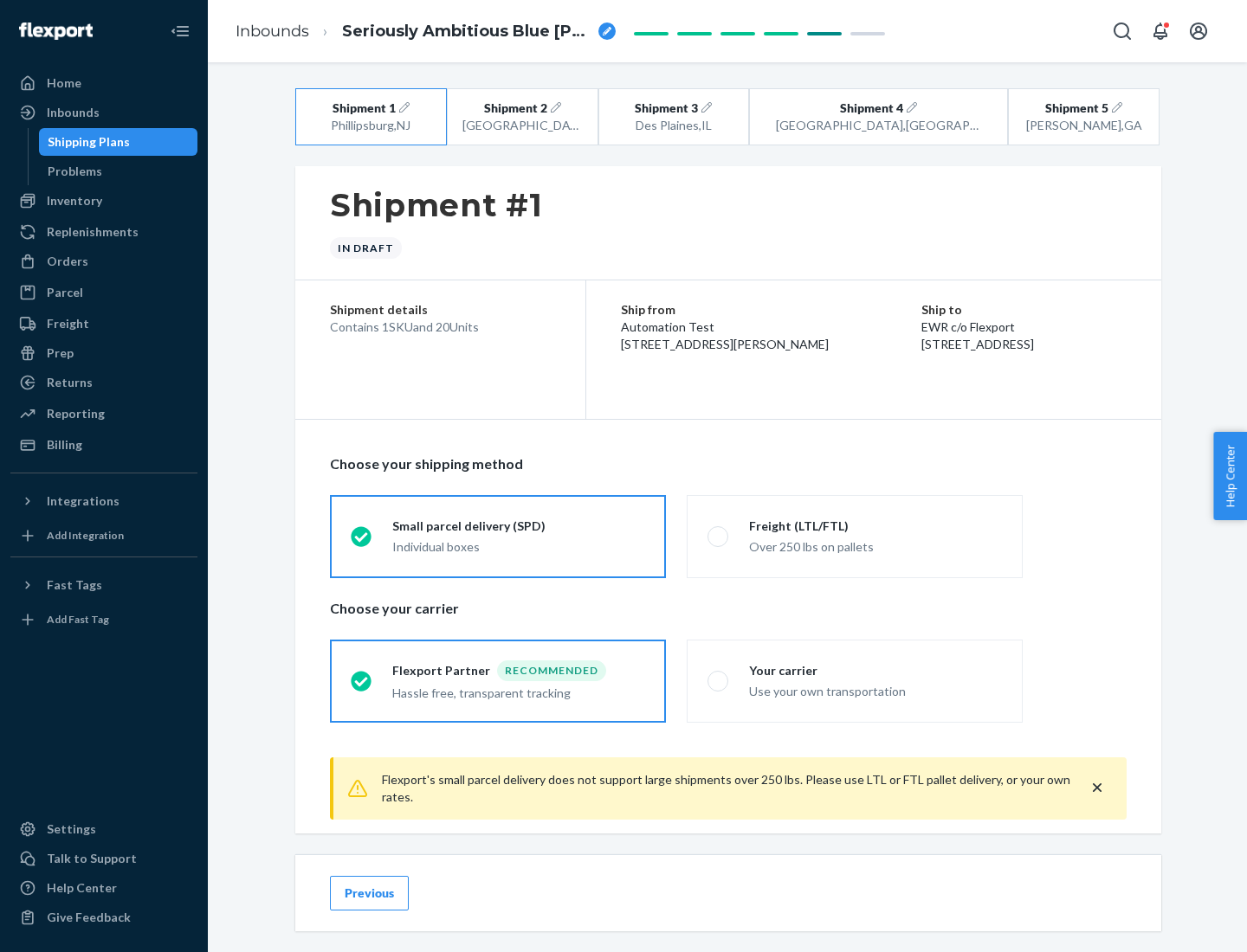
scroll to position [19, 0]
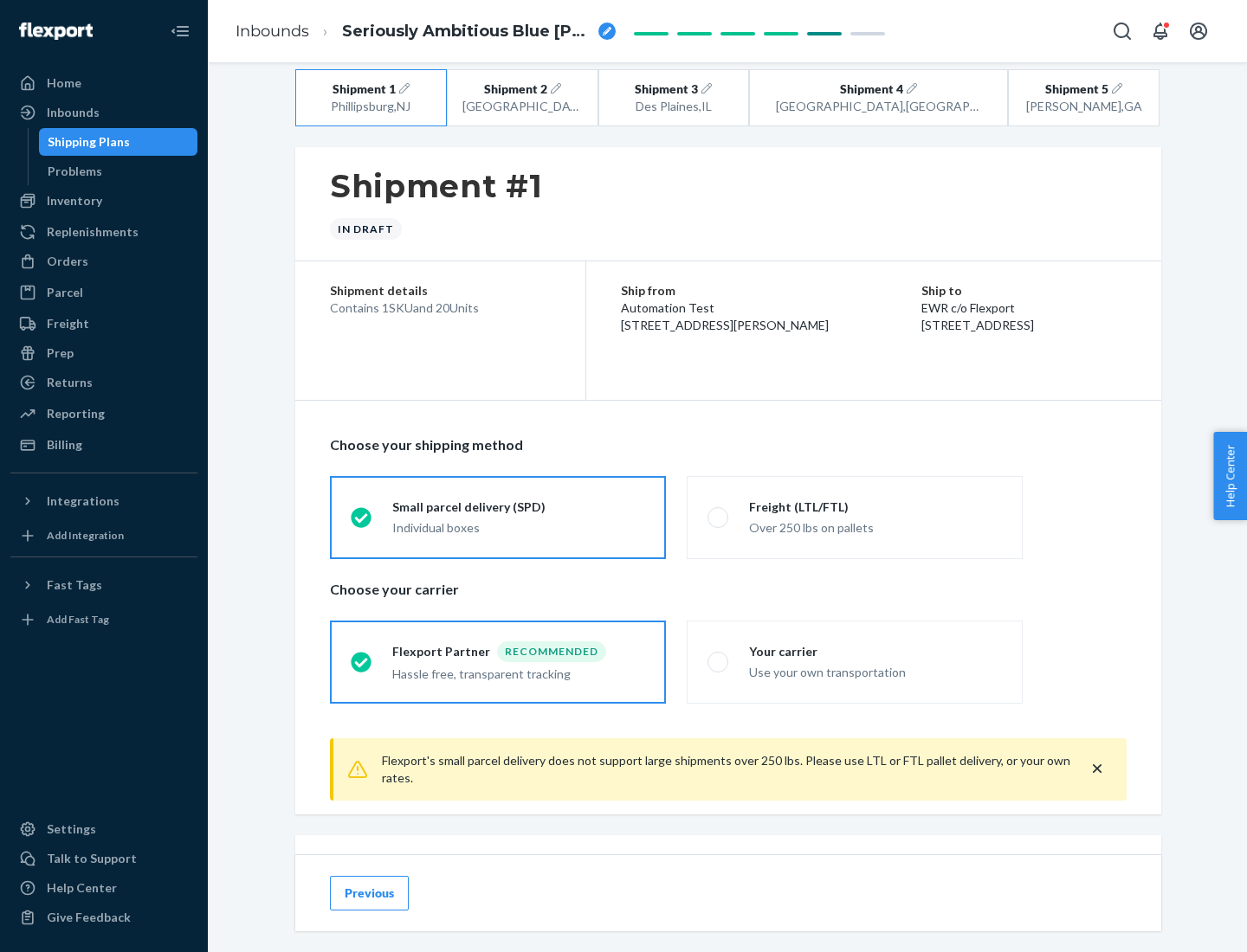
click at [876, 507] on div "Freight (LTL/FTL)" at bounding box center [875, 507] width 253 height 17
click at [719, 511] on input "Freight (LTL/FTL) Over 250 lbs on pallets" at bounding box center [713, 517] width 12 height 12
radio input "true"
radio input "false"
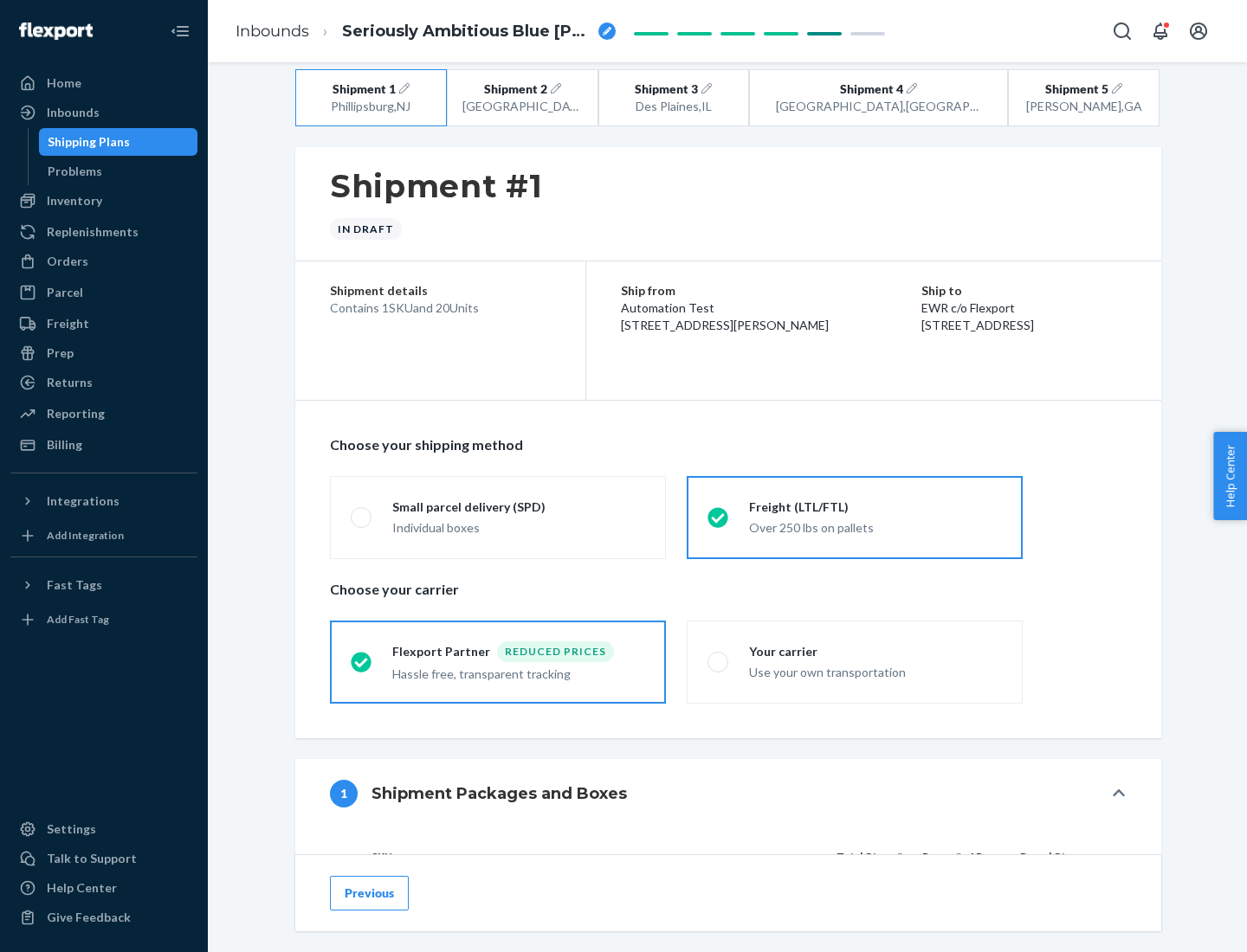
scroll to position [163, 0]
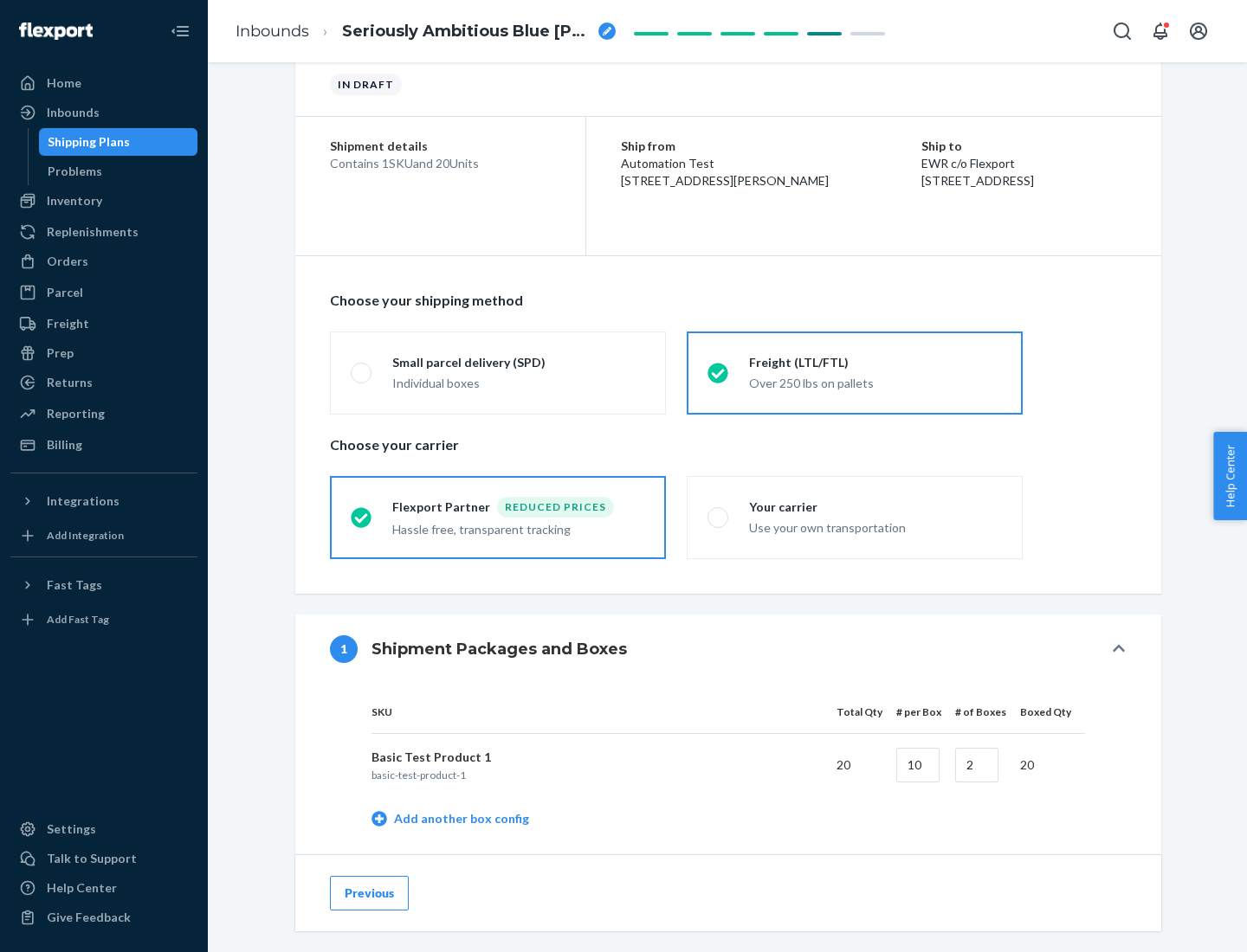
click at [876, 507] on div "Your carrier" at bounding box center [875, 507] width 253 height 17
click at [719, 511] on input "Your carrier Use your own transportation" at bounding box center [713, 517] width 12 height 12
radio input "true"
radio input "false"
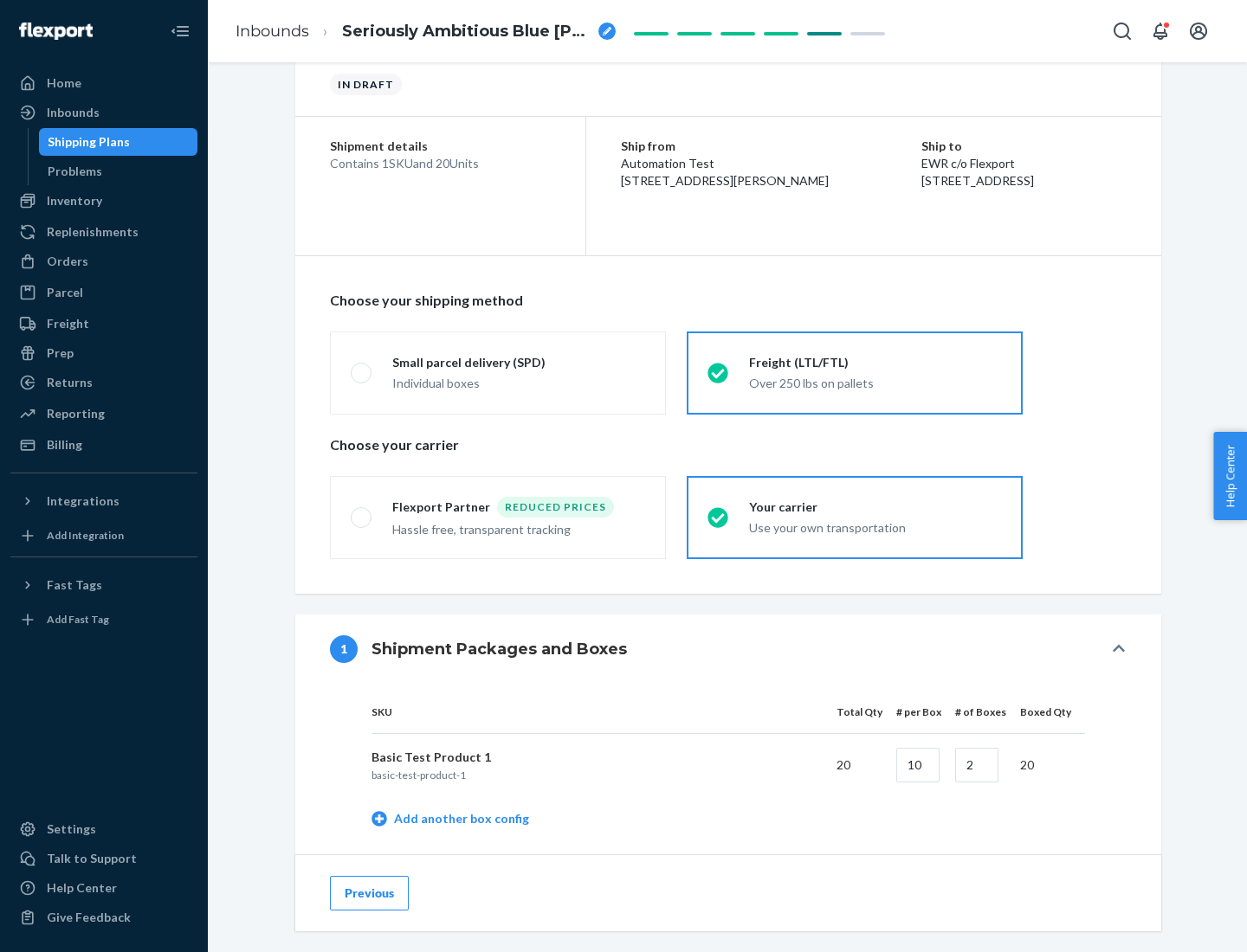
scroll to position [547, 0]
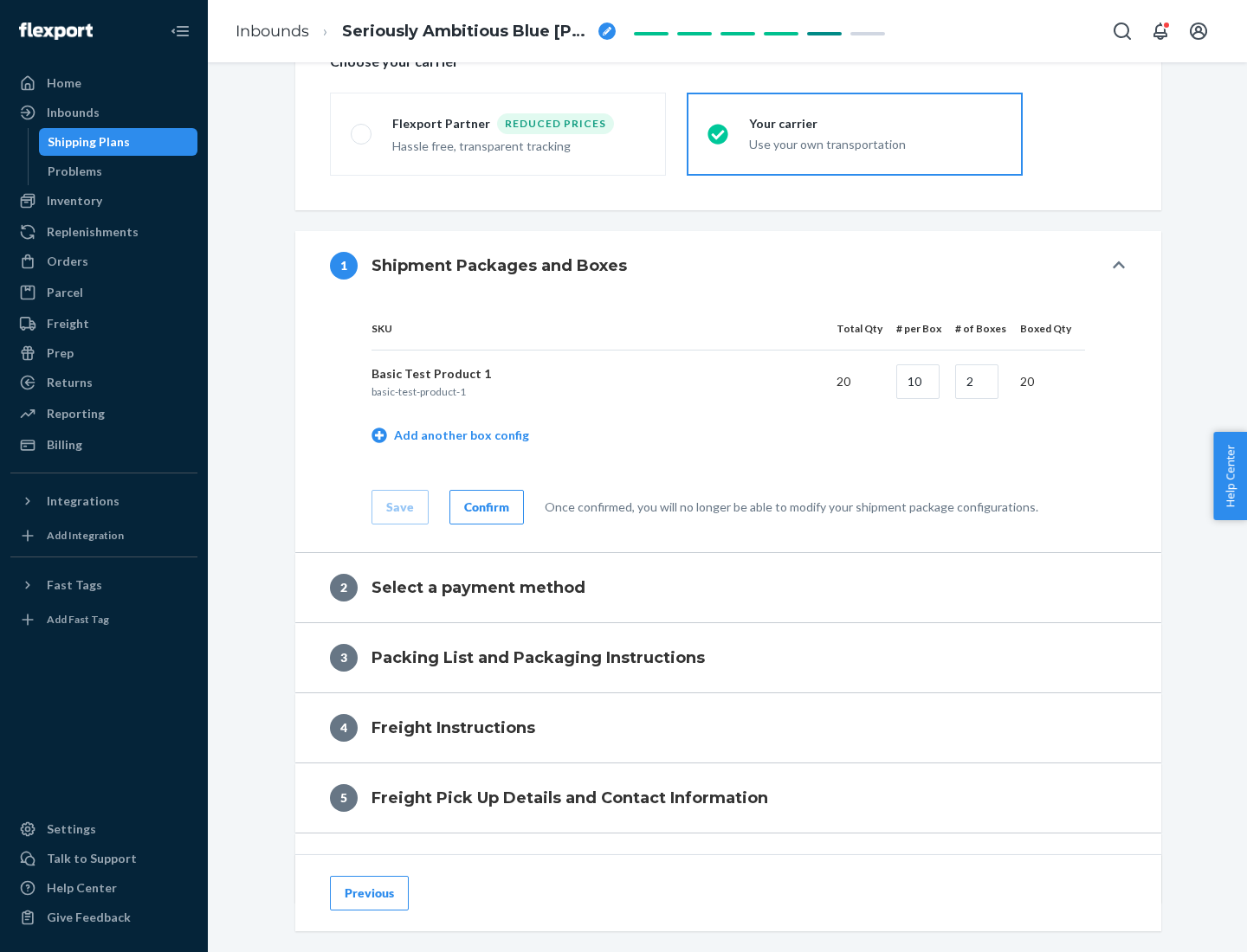
click at [484, 507] on div "Confirm" at bounding box center [486, 507] width 45 height 17
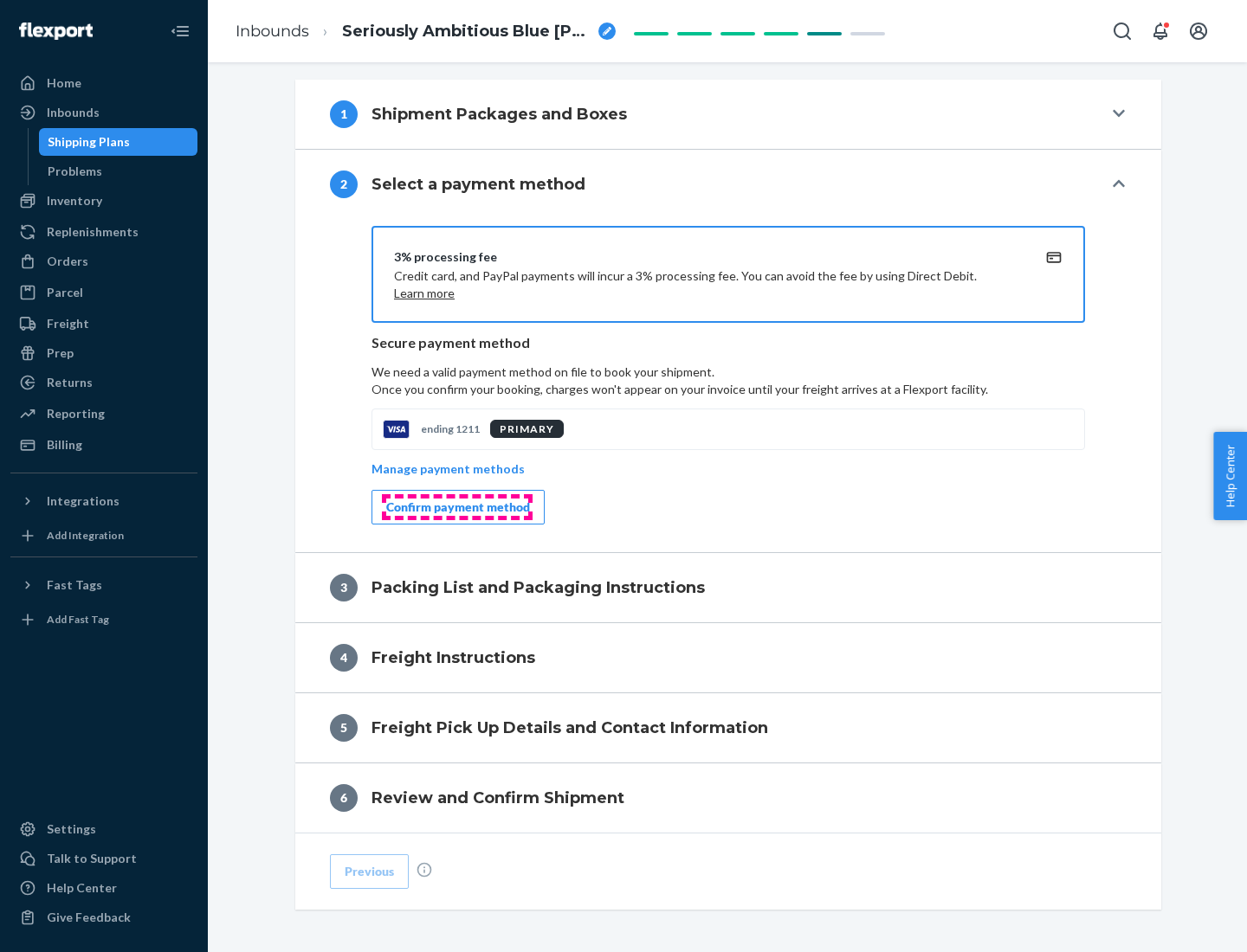
click at [456, 507] on div "Confirm payment method" at bounding box center [458, 507] width 144 height 17
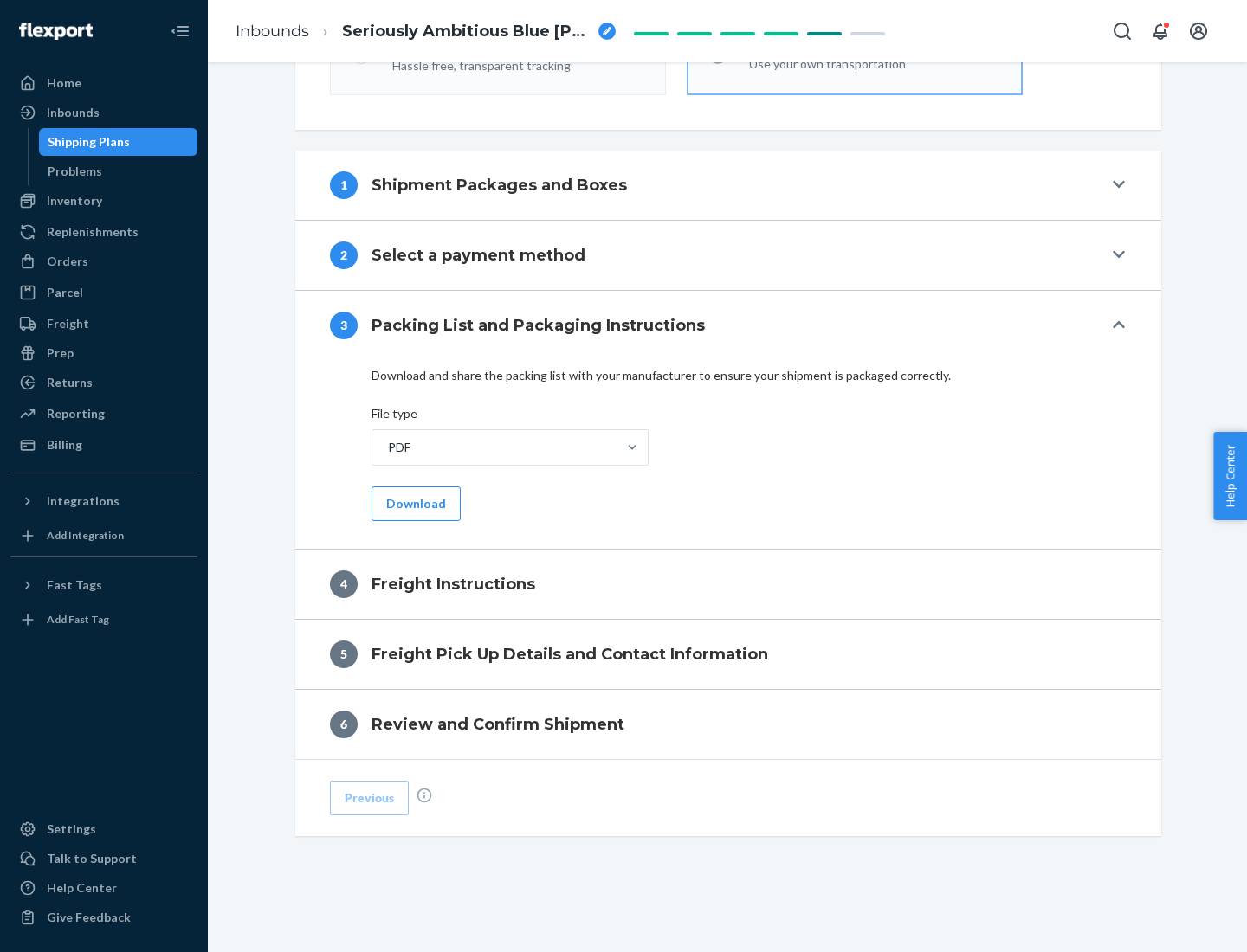
scroll to position [624, 0]
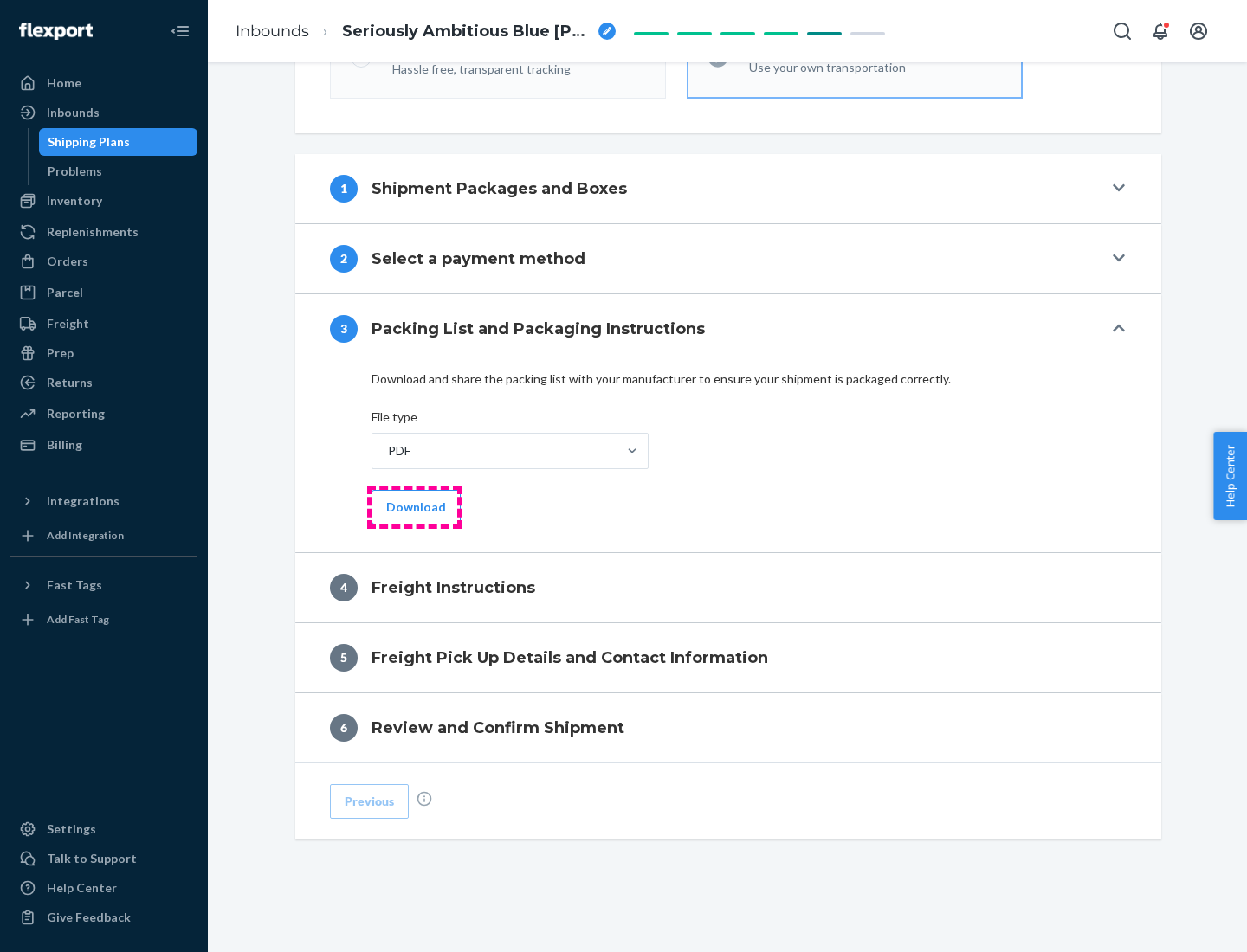
click at [414, 507] on button "Download" at bounding box center [416, 507] width 89 height 35
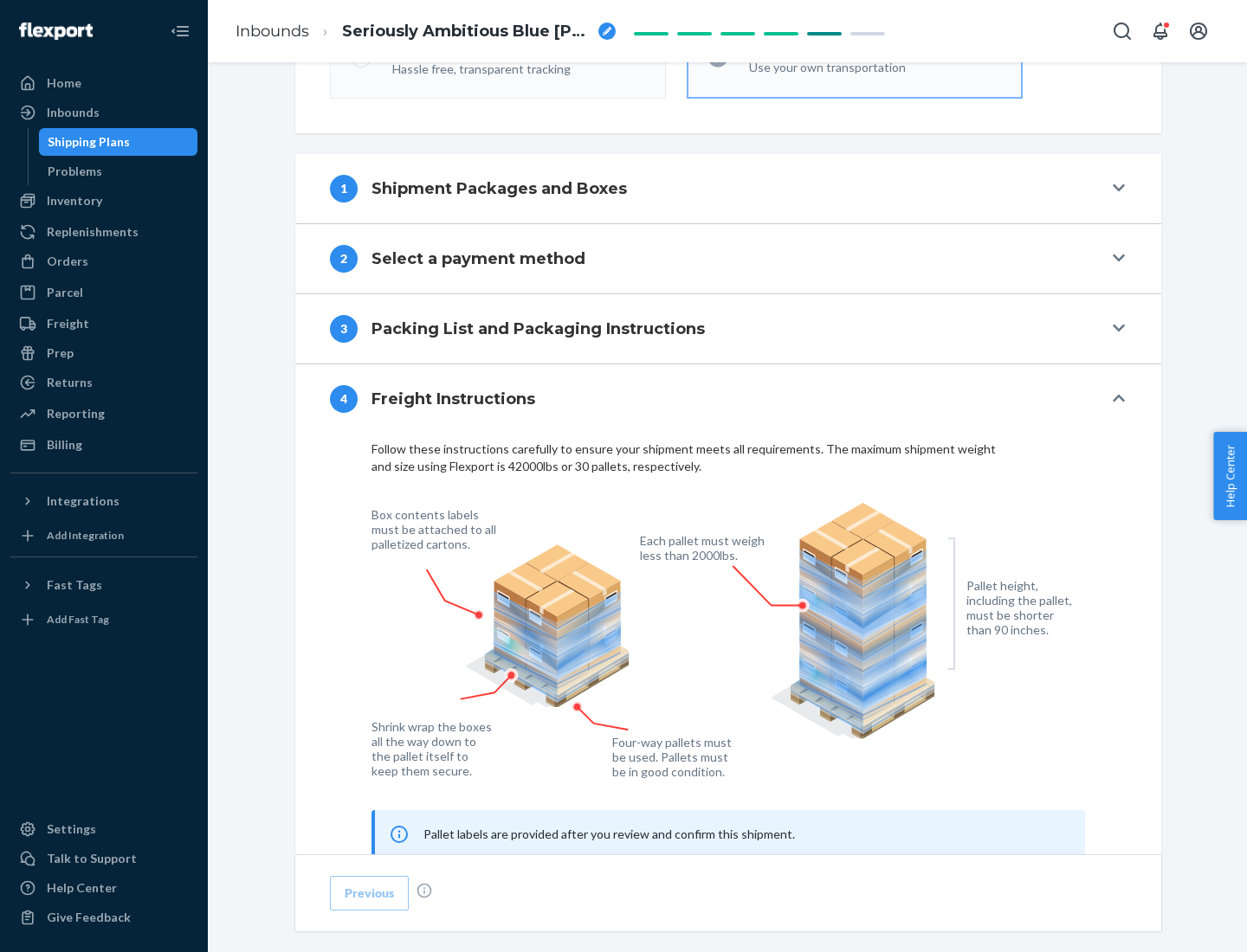
scroll to position [1047, 0]
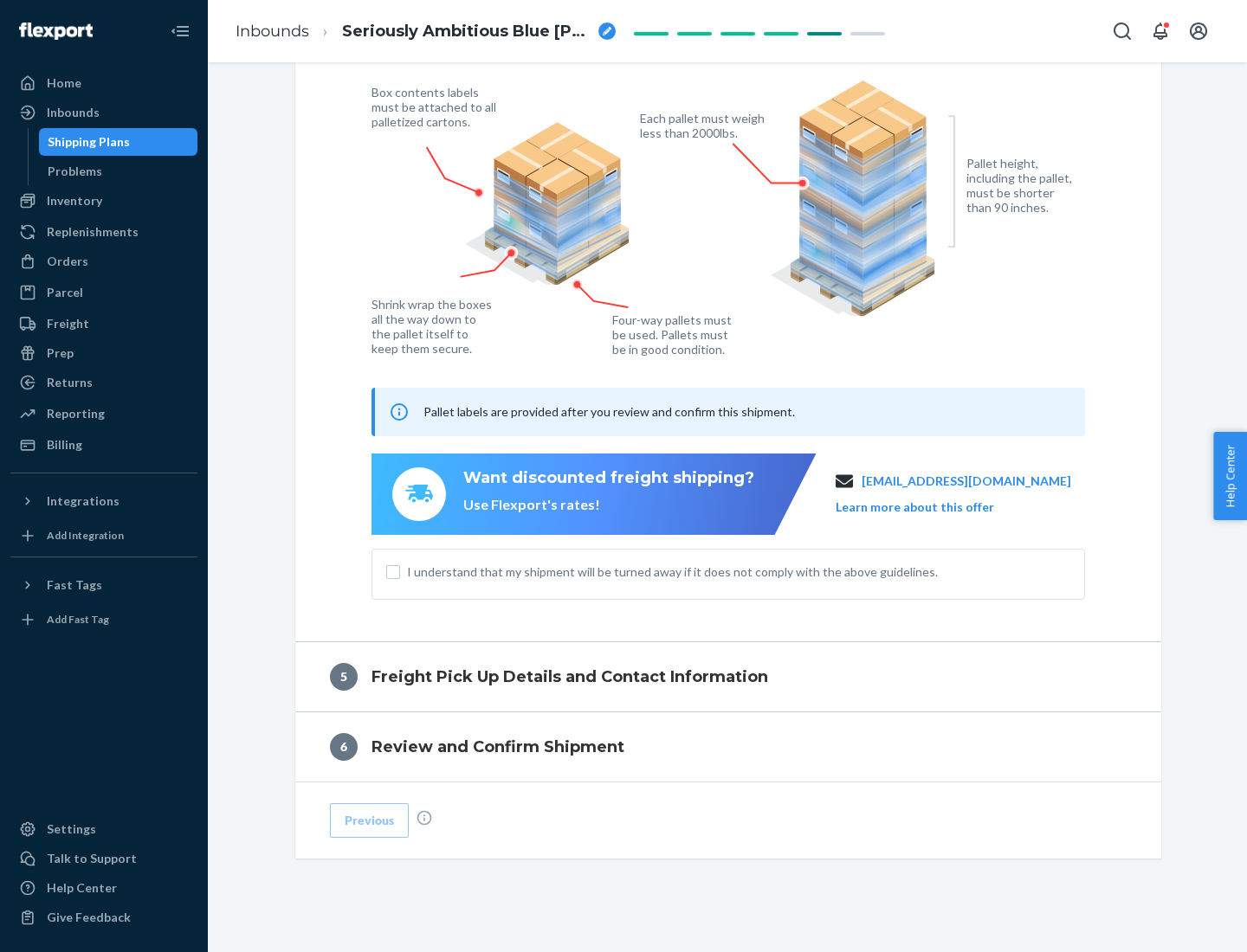
click at [936, 507] on button "Learn more about this offer" at bounding box center [915, 507] width 159 height 17
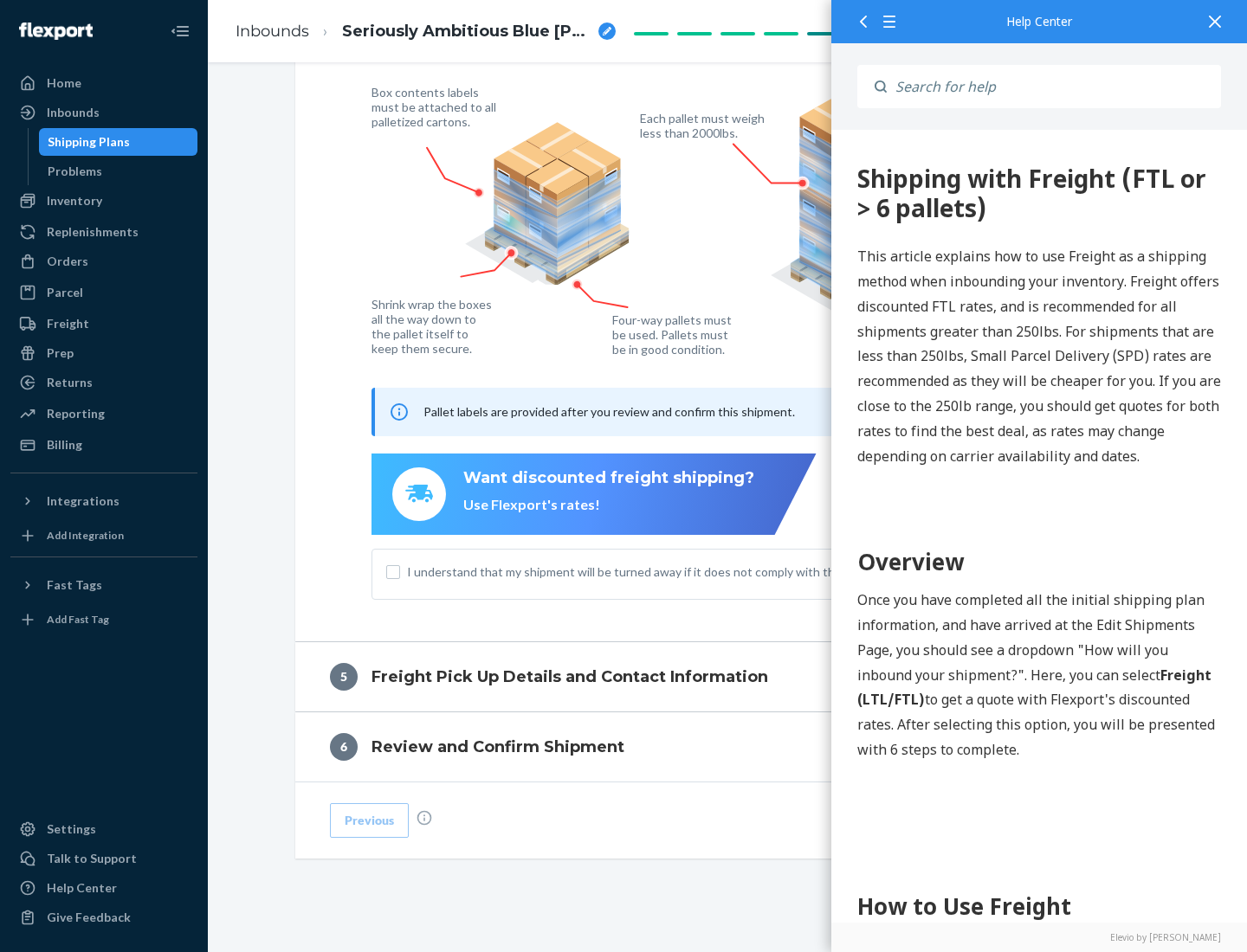
scroll to position [0, 0]
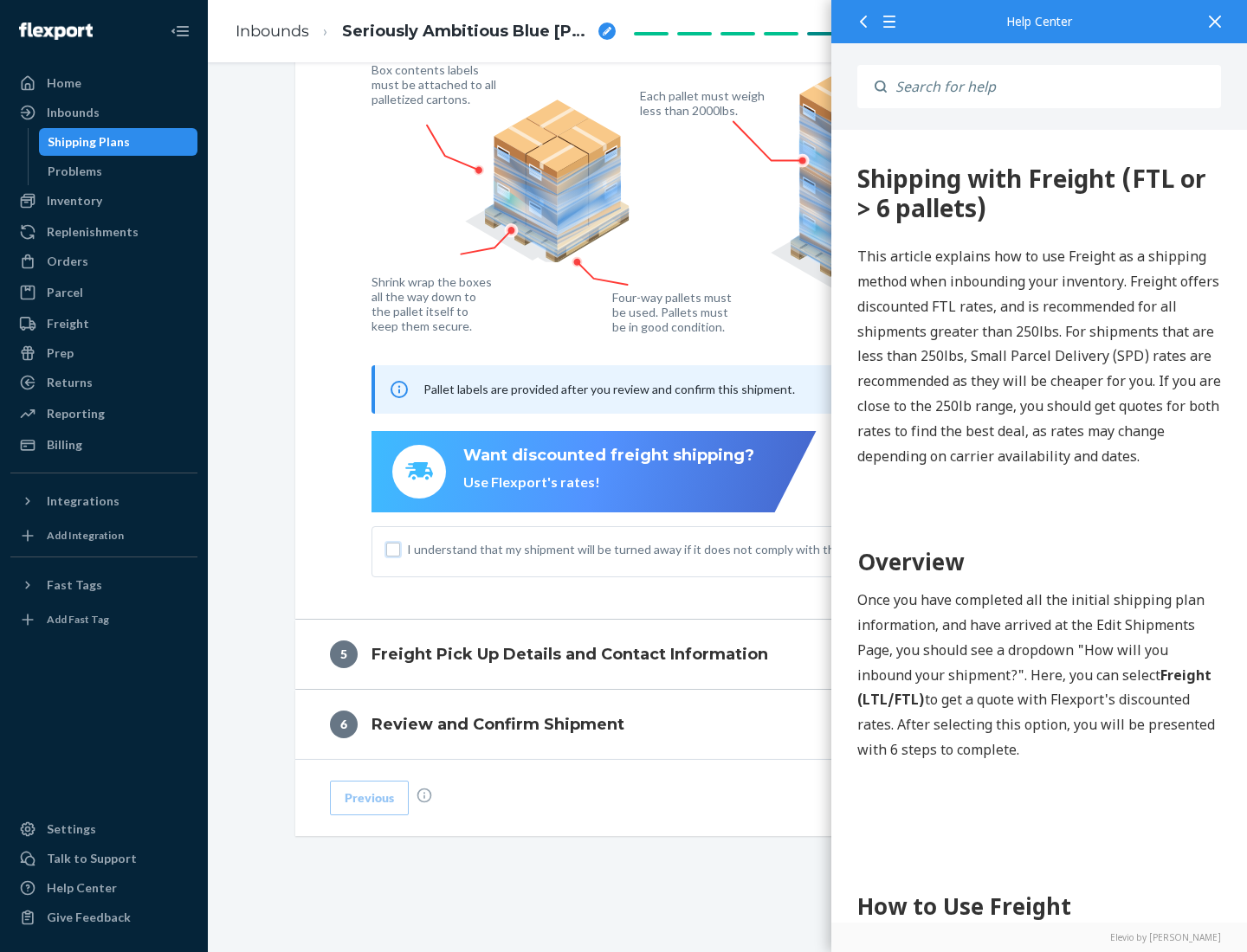
click at [393, 549] on input "I understand that my shipment will be turned away if it does not comply with th…" at bounding box center [394, 550] width 14 height 14
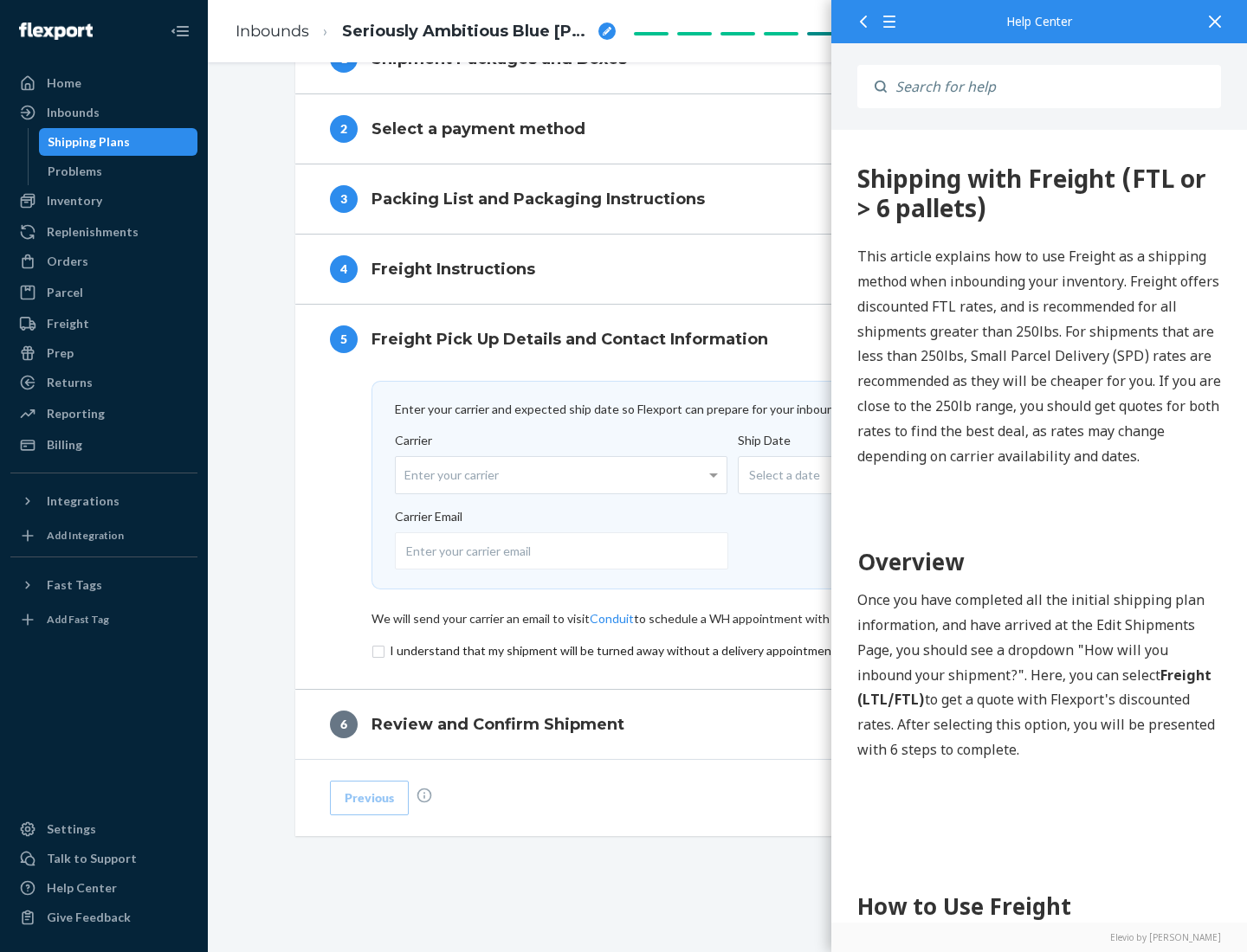
scroll to position [754, 0]
click at [728, 650] on input "checkbox" at bounding box center [727, 650] width 713 height 21
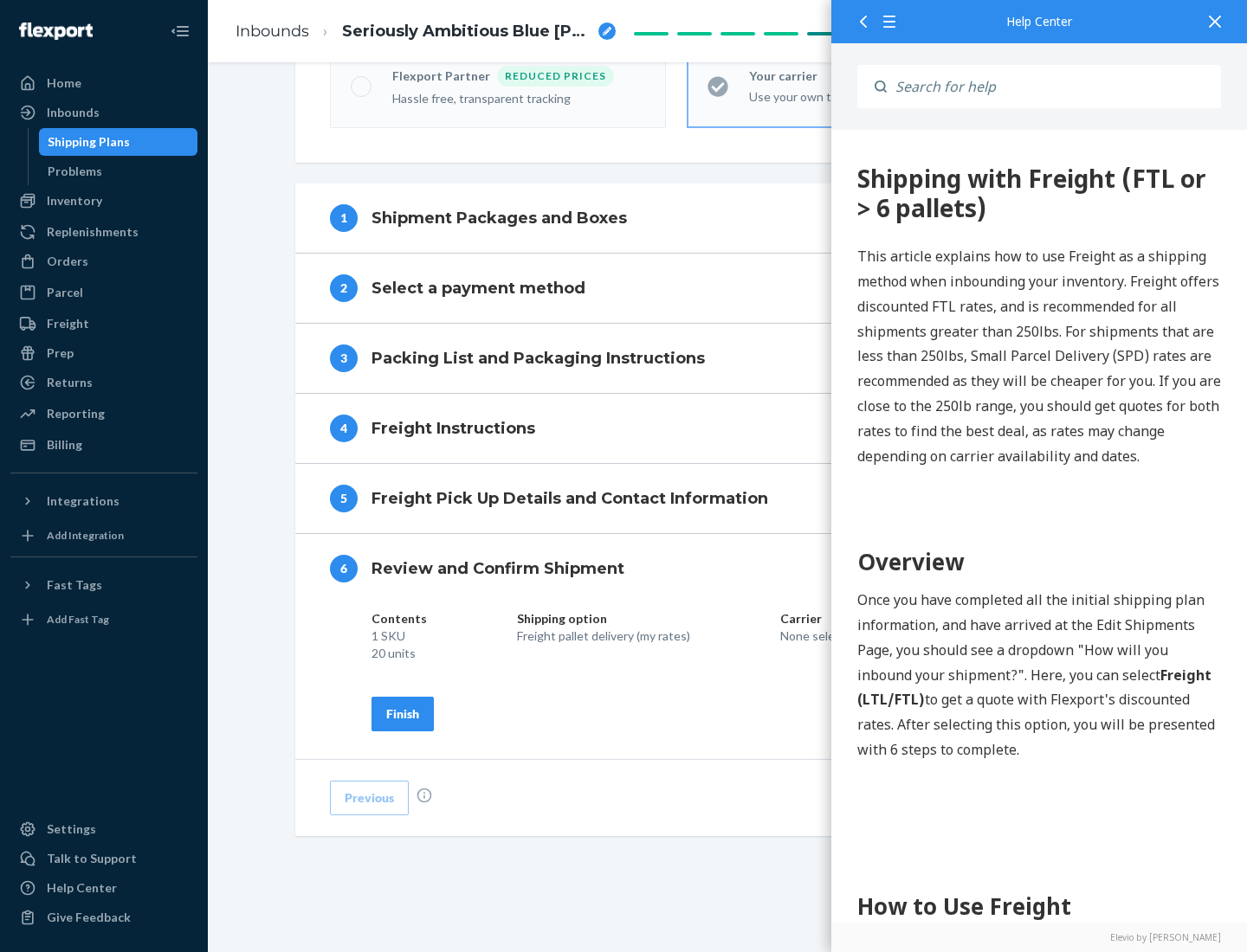
scroll to position [594, 0]
click at [403, 713] on div "Finish" at bounding box center [403, 714] width 33 height 17
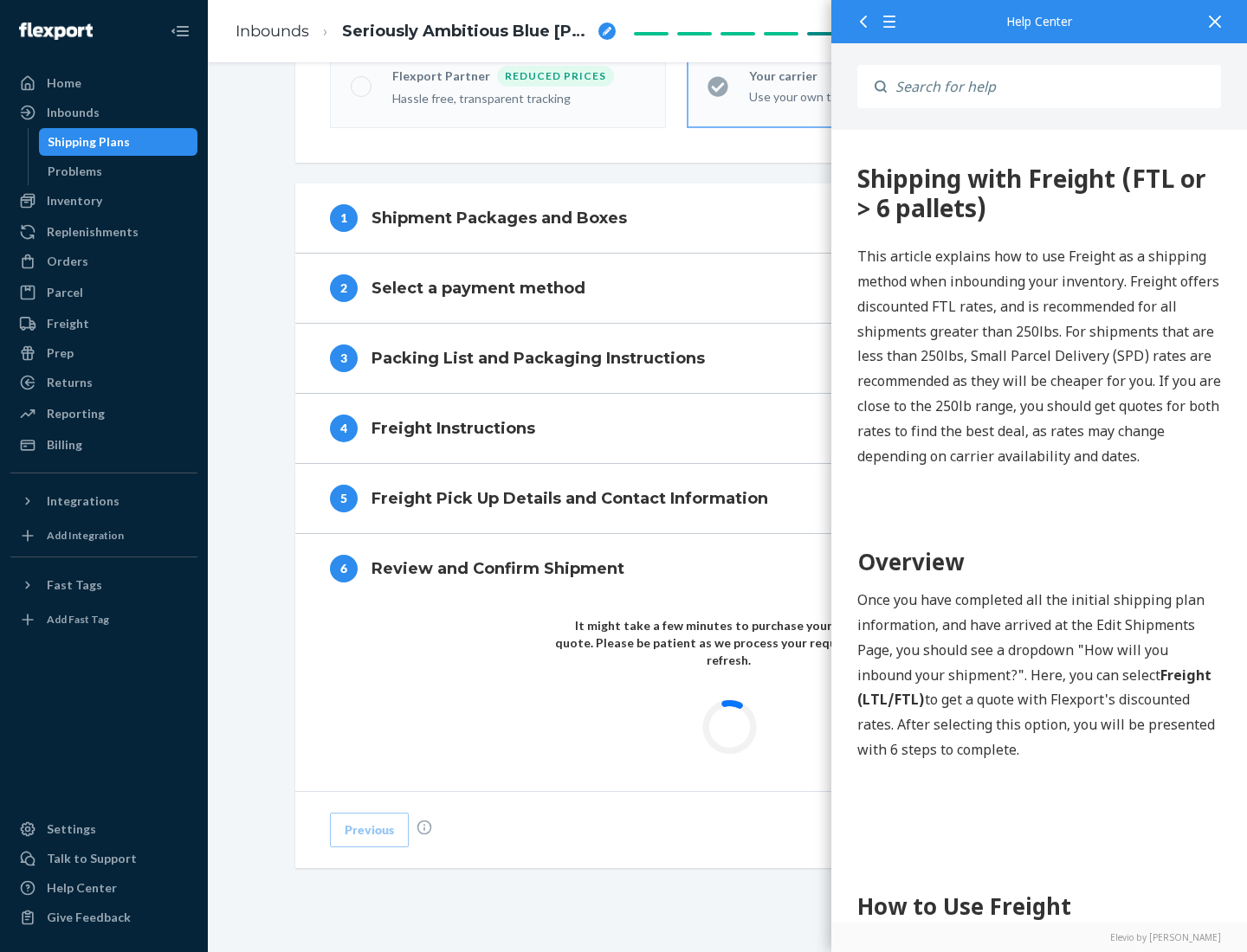
scroll to position [508, 0]
